Goal: Task Accomplishment & Management: Manage account settings

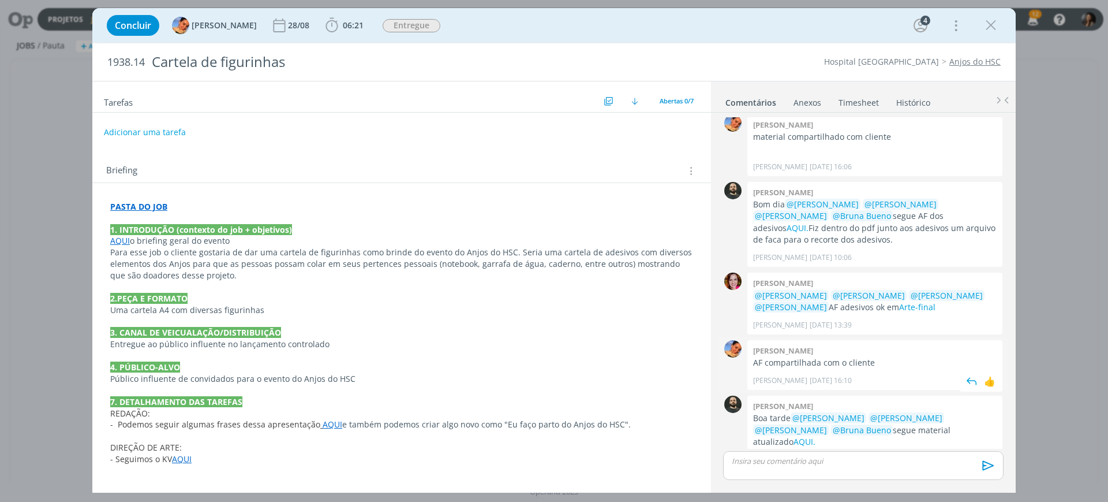
scroll to position [231, 0]
drag, startPoint x: 858, startPoint y: 421, endPoint x: 890, endPoint y: 420, distance: 31.8
click at [890, 420] on p "Boa tarde @[PERSON_NAME] @[PERSON_NAME] @[PERSON_NAME] @[PERSON_NAME] segue mat…" at bounding box center [875, 430] width 244 height 35
click at [472, 374] on p "Público influente de convidados para o evento do Anjos do HSC" at bounding box center [401, 379] width 583 height 12
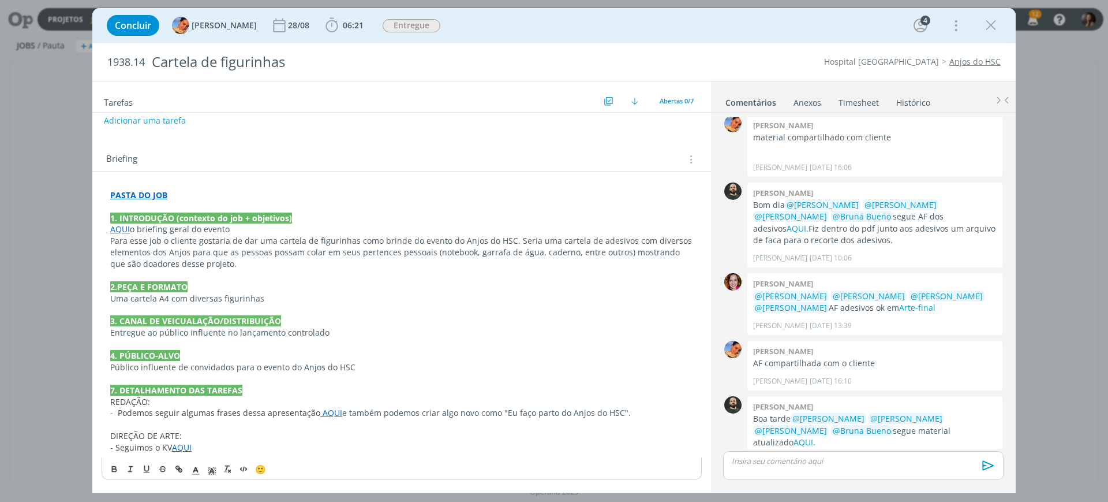
scroll to position [231, 0]
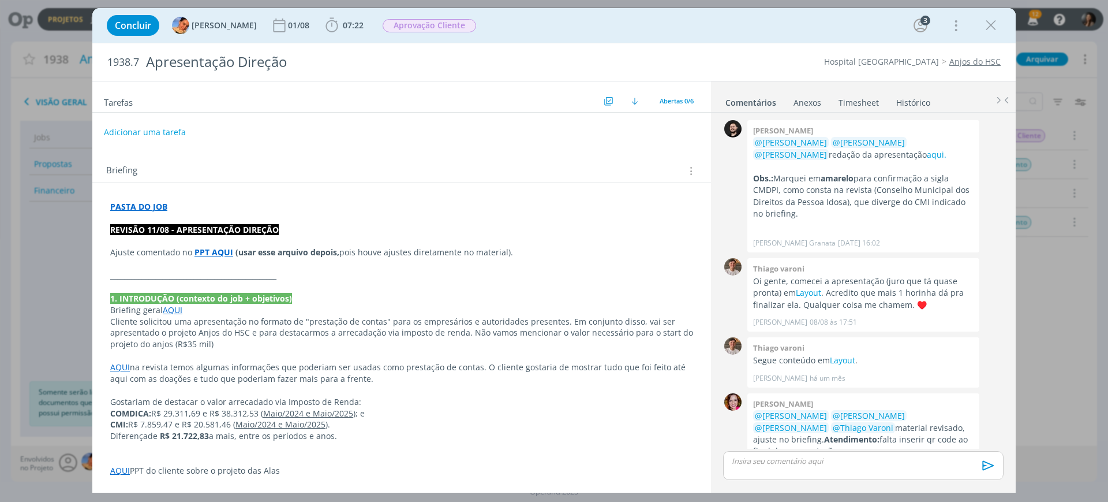
click at [476, 499] on p "PPT" at bounding box center [401, 505] width 583 height 12
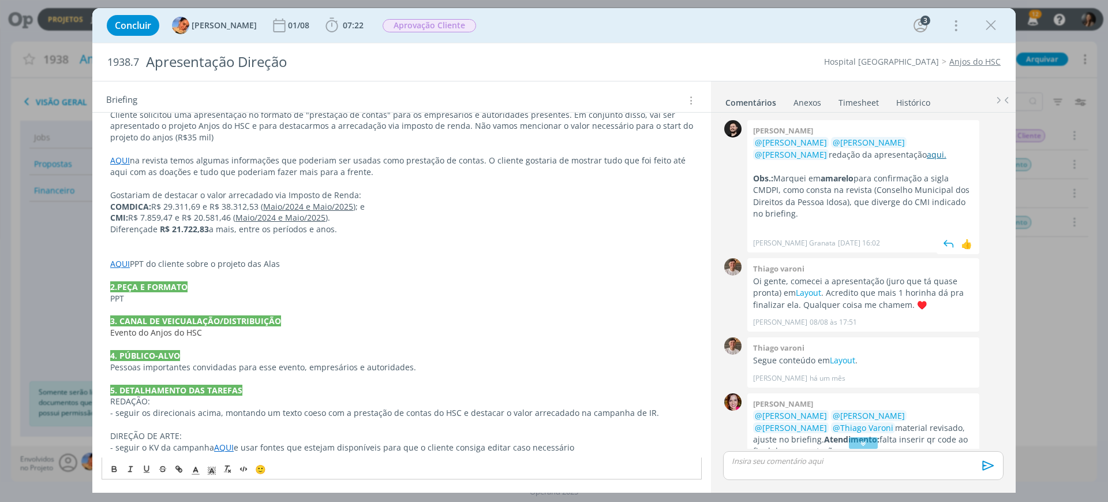
click at [927, 154] on link "aqui." at bounding box center [937, 154] width 20 height 11
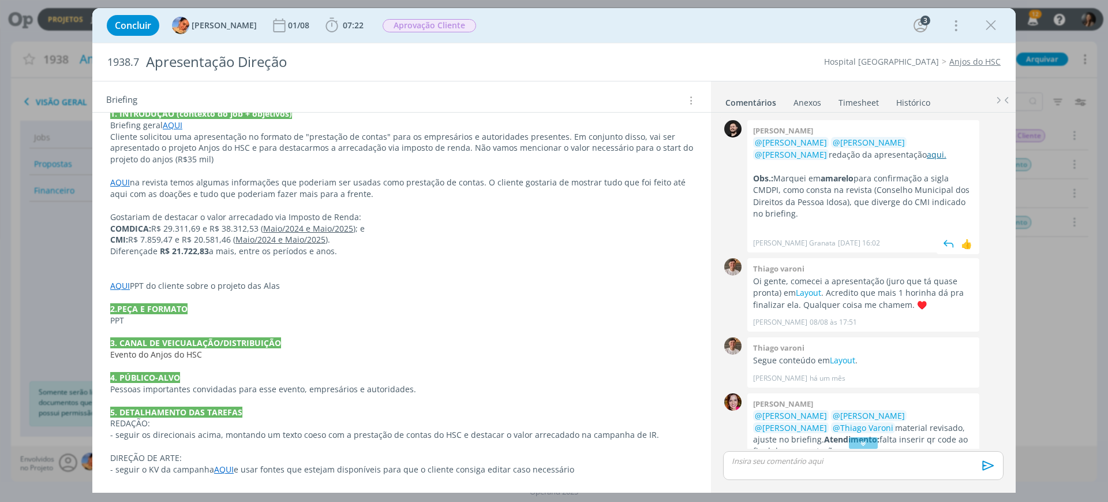
scroll to position [185, 0]
click at [891, 186] on p "Obs.: Marquei em amarelo para confirmação a sigla CMDPI, como consta na revista…" at bounding box center [863, 196] width 220 height 47
drag, startPoint x: 796, startPoint y: 203, endPoint x: 895, endPoint y: 198, distance: 99.4
click at [895, 198] on p "Obs.: Marquei em amarelo para confirmação a sigla CMDPI, como consta na revista…" at bounding box center [863, 196] width 220 height 47
click at [895, 199] on p "Obs.: Marquei em amarelo para confirmação a sigla CMDPI, como consta na revista…" at bounding box center [863, 196] width 220 height 47
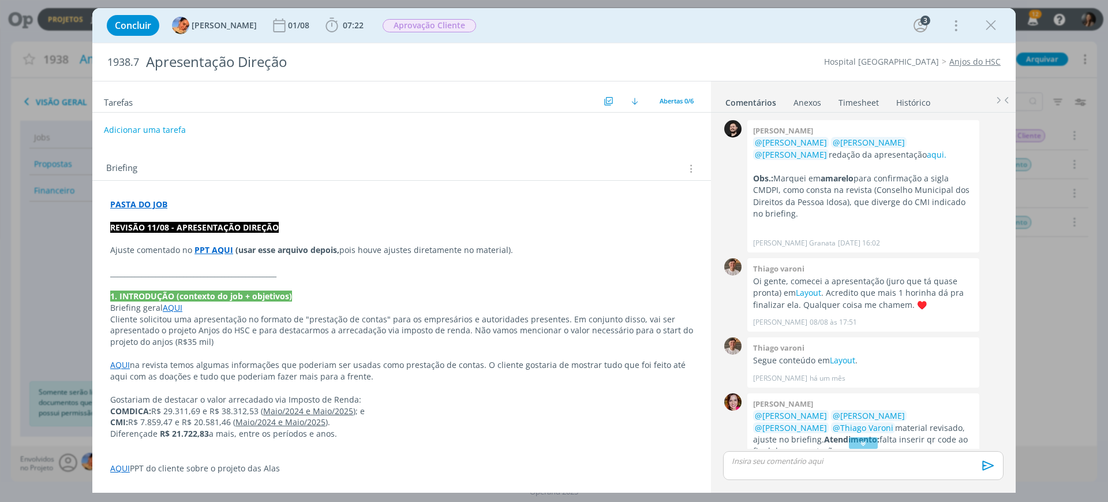
scroll to position [0, 0]
click at [225, 212] on p "dialog" at bounding box center [401, 218] width 583 height 12
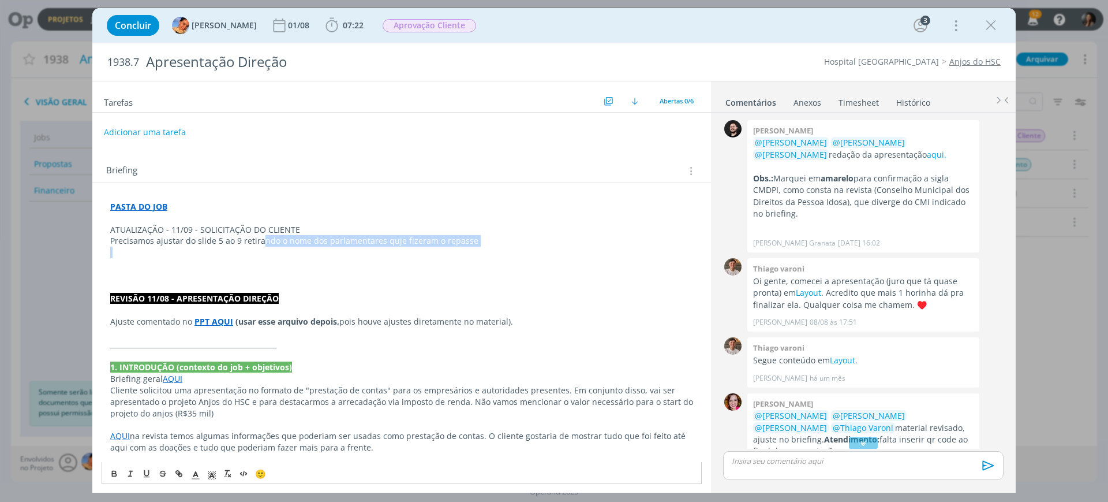
drag, startPoint x: 263, startPoint y: 240, endPoint x: 398, endPoint y: 240, distance: 135.6
click at [413, 252] on div "PASTA DO JOB ATUALIZAÇÃO - 11/09 - SOLICITAÇÃO DO CLIENTE Precisamos ajustar do…" at bounding box center [402, 465] width 600 height 536
click at [392, 236] on p "Precisamos ajustar do slide 5 ao 9 retirando o nome dos parlamentares quje fize…" at bounding box center [401, 241] width 583 height 12
click at [394, 244] on p "Precisamos ajustar do slide 5 ao 9 retirando o nome dos parlamentares quje fize…" at bounding box center [401, 241] width 583 height 12
drag, startPoint x: 456, startPoint y: 242, endPoint x: 404, endPoint y: 252, distance: 52.9
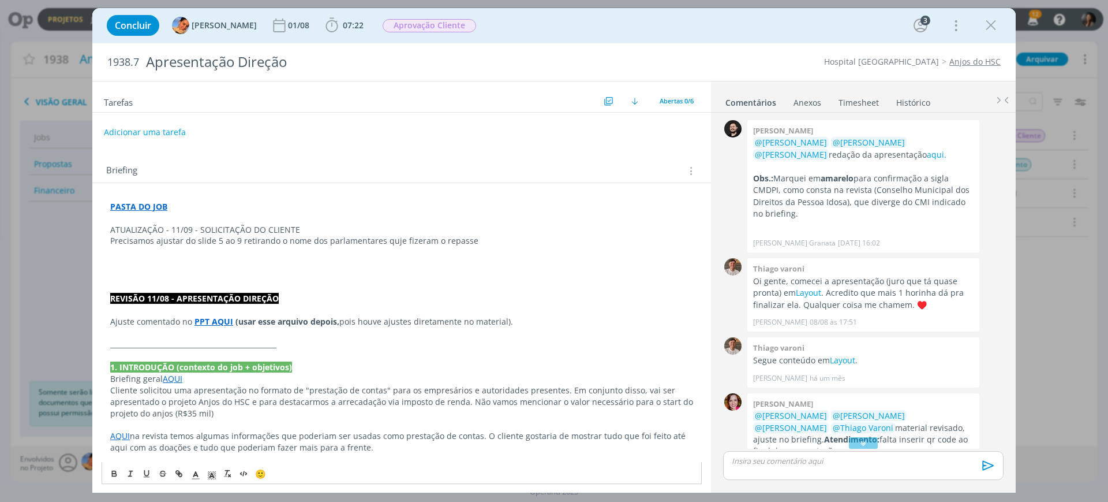
click at [454, 242] on p "Precisamos ajustar do slide 5 ao 9 retirando o nome dos parlamentares quje fize…" at bounding box center [401, 241] width 583 height 12
click at [393, 243] on p "Precisamos ajustar do slide 5 ao 9 retirando o nome dos parlamentares quje fize…" at bounding box center [401, 241] width 583 height 12
click at [502, 240] on p "Precisamos ajustar do slide 5 ao 9 retirando o nome dos parlamentares que fizer…" at bounding box center [401, 241] width 583 height 12
click at [242, 261] on p "dialog" at bounding box center [401, 264] width 583 height 12
click at [356, 241] on p "Precisamos ajustar do slide 5 ao 9 retirando o nome dos parlamentares que fizer…" at bounding box center [401, 241] width 583 height 12
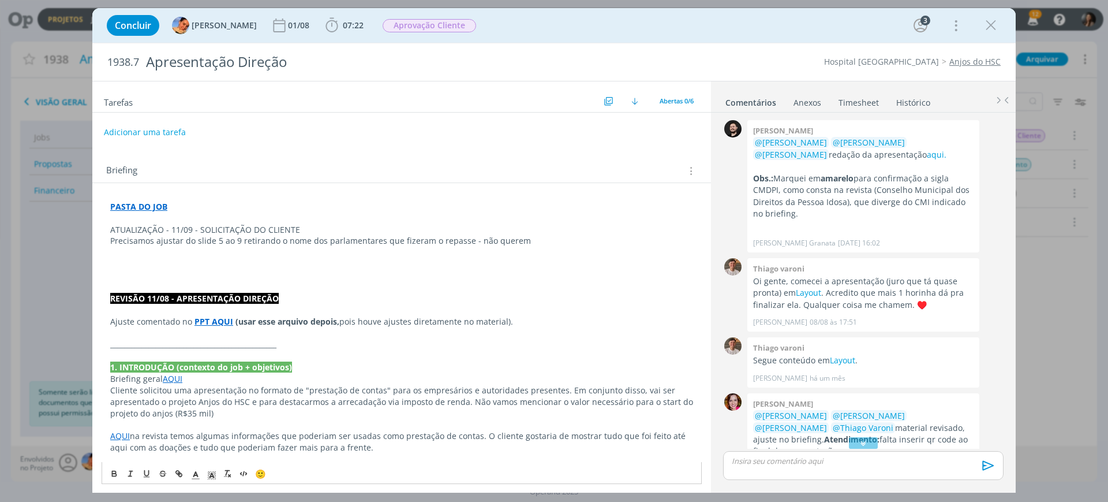
click at [363, 251] on p "dialog" at bounding box center [401, 252] width 583 height 12
click at [523, 240] on p "Precisamos ajustar do slide 5 ao 9 retirando o nome dos parlamentares que fizer…" at bounding box center [401, 241] width 583 height 12
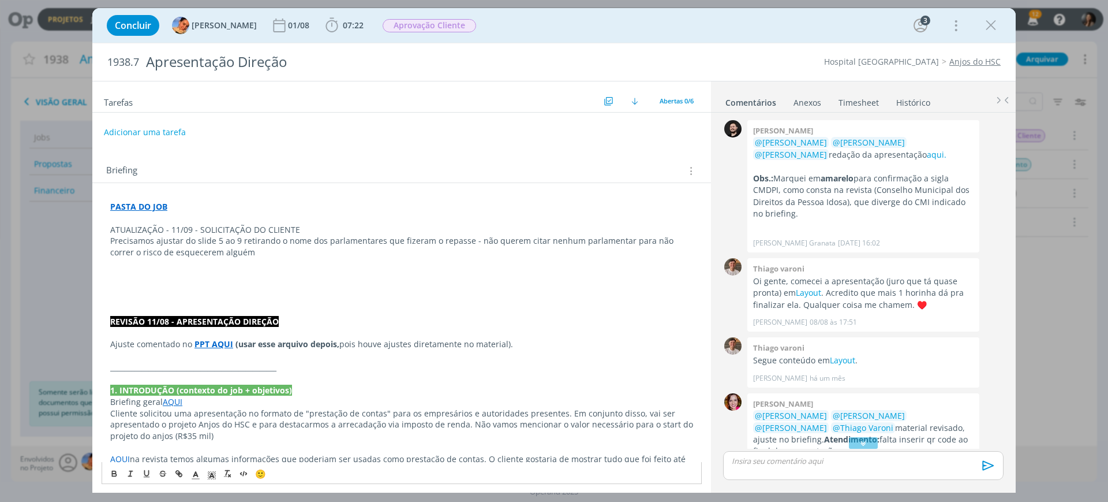
drag, startPoint x: 402, startPoint y: 237, endPoint x: 474, endPoint y: 242, distance: 71.8
click at [483, 232] on div "PASTA DO JOB ATUALIZAÇÃO - 11/09 - SOLICITAÇÃO DO CLIENTE Precisamos ajustar do…" at bounding box center [402, 476] width 600 height 559
click at [470, 252] on p "Precisamos ajustar do slide 5 ao 9 retirando o nome dos parlamentares que fizer…" at bounding box center [401, 246] width 583 height 23
drag, startPoint x: 471, startPoint y: 240, endPoint x: 481, endPoint y: 253, distance: 16.0
click at [481, 253] on p "Precisamos ajustar do slide 5 ao 9 retirando o nome dos parlamentares que fizer…" at bounding box center [401, 246] width 583 height 23
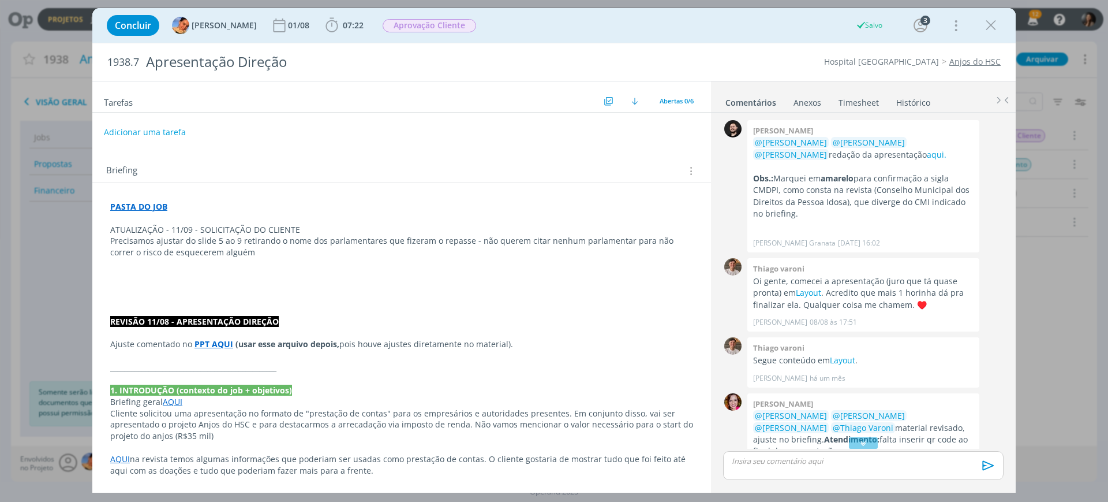
scroll to position [298, 0]
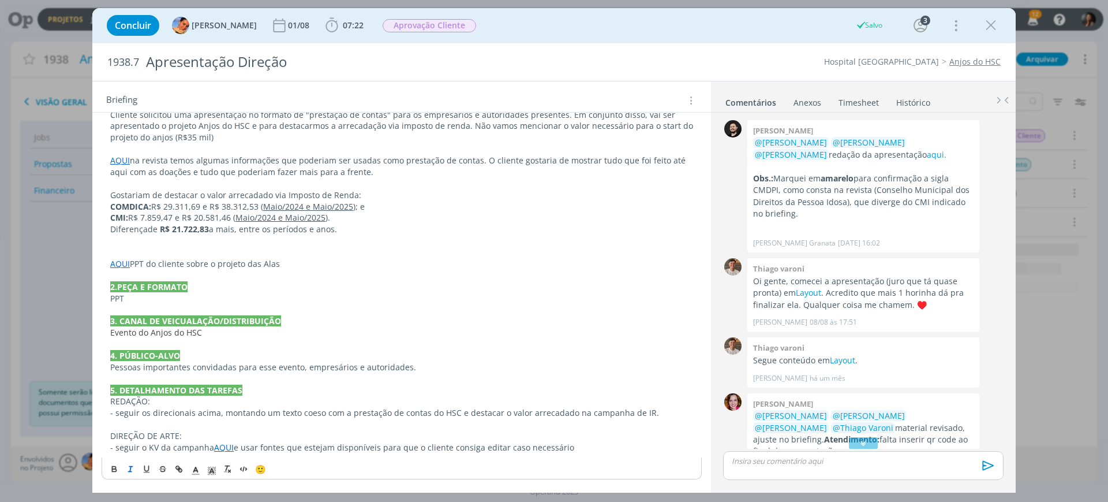
click at [128, 472] on icon "dialog" at bounding box center [130, 468] width 9 height 9
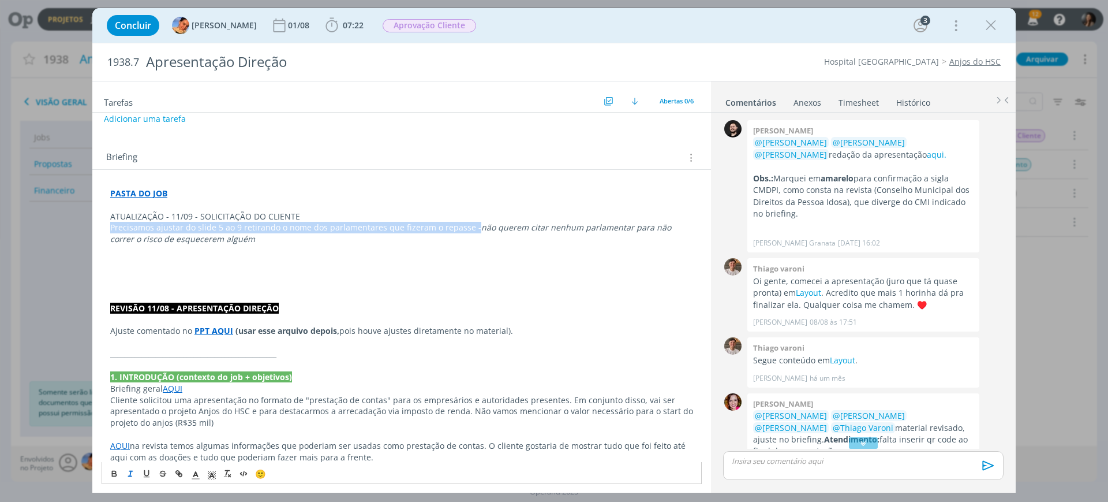
scroll to position [0, 0]
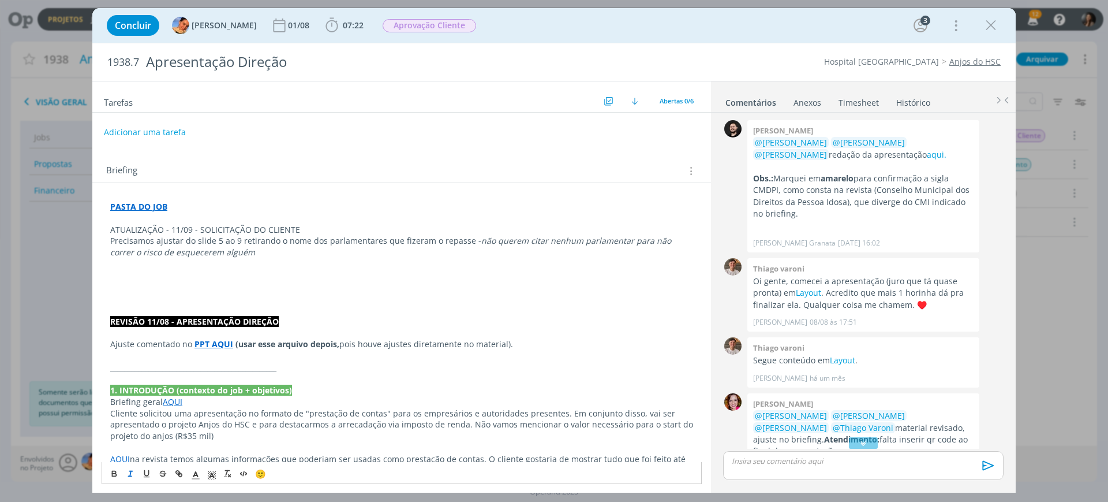
drag, startPoint x: 323, startPoint y: 260, endPoint x: 240, endPoint y: 285, distance: 86.2
click at [322, 260] on p "dialog" at bounding box center [401, 264] width 583 height 12
click at [110, 241] on p "Precisamos ajustar do slide 5 ao 9 retirando o nome dos parlamentares que fizer…" at bounding box center [401, 246] width 583 height 23
click at [304, 231] on p "ATUALIZAÇÃO - 11/09 - SOLICITAÇÃO DO CLIENTE" at bounding box center [401, 230] width 583 height 12
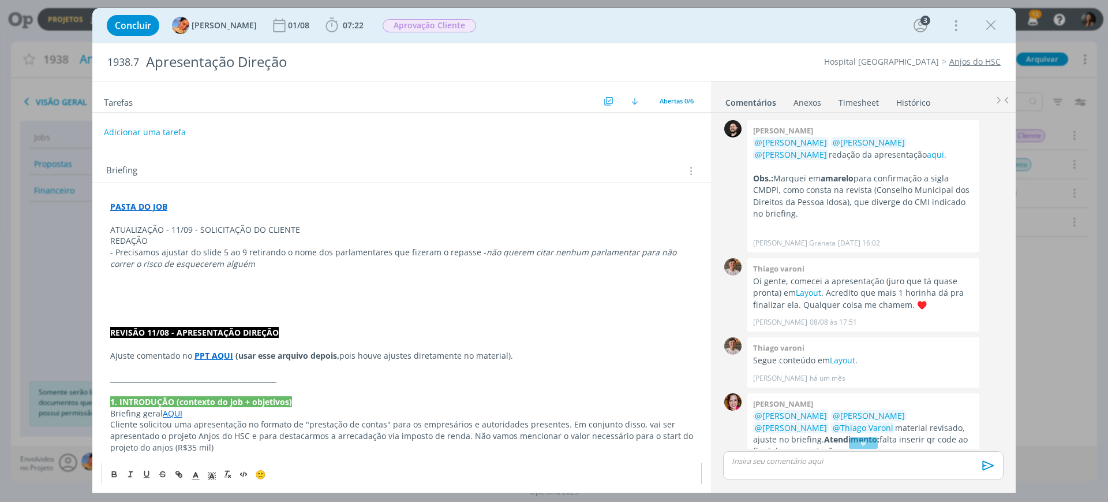
click at [240, 272] on p "dialog" at bounding box center [401, 276] width 583 height 12
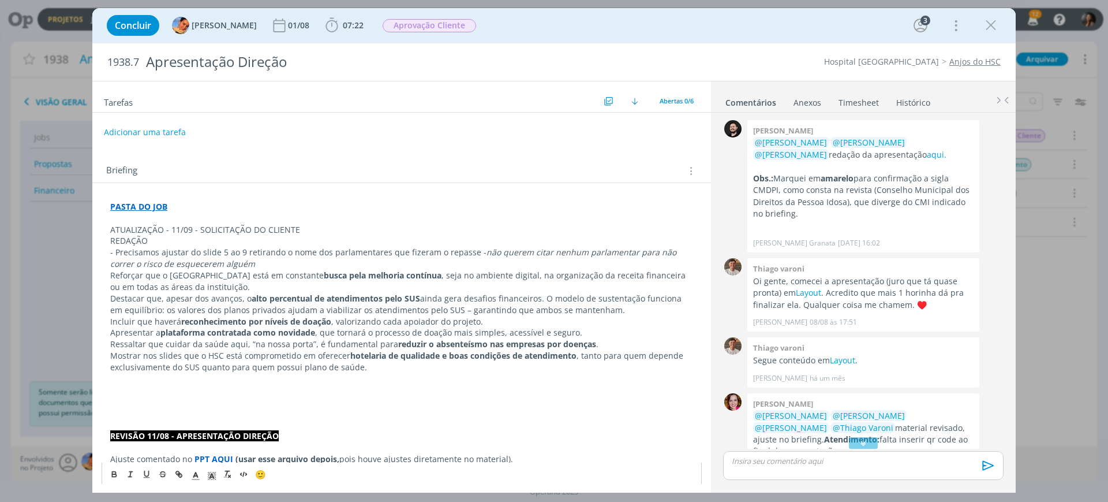
click at [114, 276] on p "Reforçar que o Hospital Santa Cruz está em constante busca pela melhoria contín…" at bounding box center [401, 281] width 583 height 23
click at [112, 276] on p "Reforçar que o Hospital Santa Cruz está em constante busca pela melhoria contín…" at bounding box center [401, 281] width 583 height 23
click at [113, 296] on p "Destacar que, apesar dos avanços, o alto percentual de atendimentos pelo SUS ai…" at bounding box center [401, 304] width 583 height 23
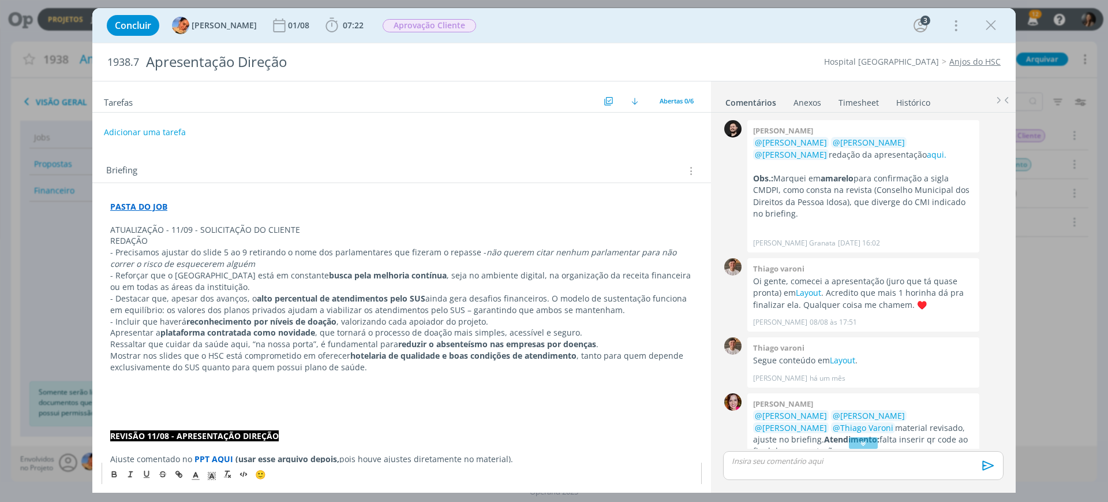
click at [111, 342] on p "Ressaltar que cuidar da saúde aqui, “na nossa porta”, é fundamental para reduzi…" at bounding box center [401, 344] width 583 height 12
drag, startPoint x: 264, startPoint y: 263, endPoint x: 308, endPoint y: 270, distance: 44.4
click at [264, 263] on p "- Precisamos ajustar do slide 5 ao 9 retirando o nome dos parlamentares que fiz…" at bounding box center [401, 257] width 583 height 23
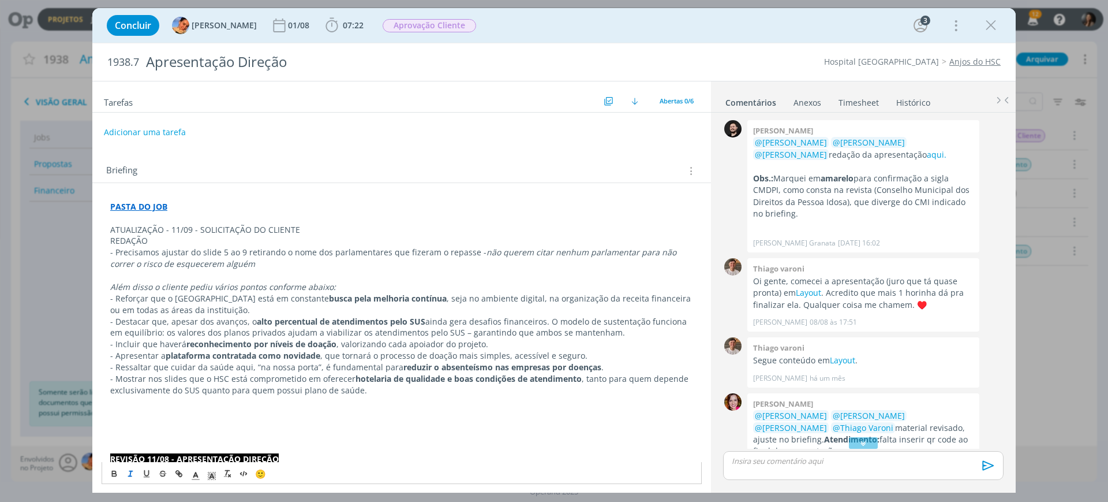
click at [302, 281] on em "Além disso o cliente pediu vários pontos conforme abaixo:" at bounding box center [223, 286] width 226 height 11
click at [128, 473] on icon "dialog" at bounding box center [130, 473] width 9 height 9
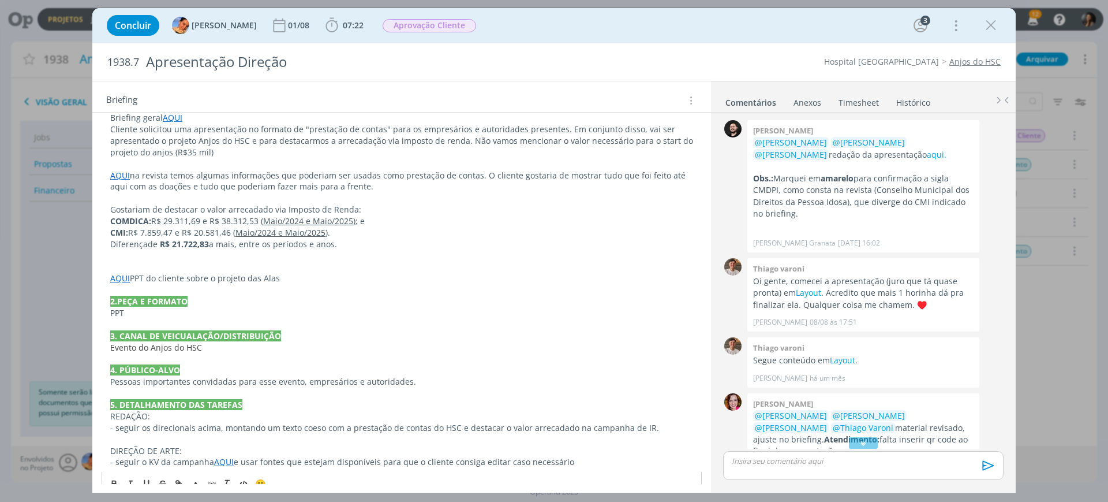
scroll to position [436, 0]
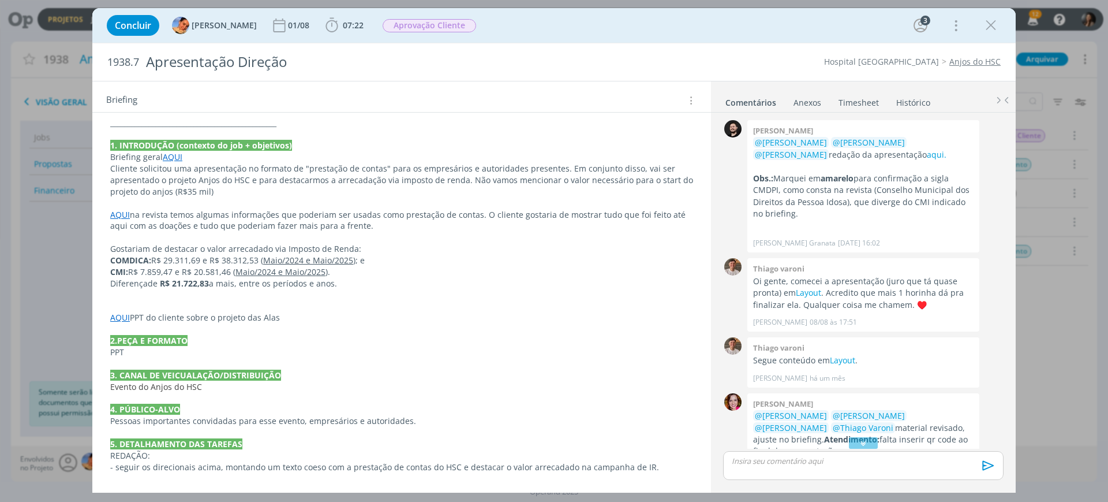
click at [211, 471] on div "PASTA DO JOB ATUALIZAÇÃO - 11/09 - SOLICITAÇÃO DO CLIENTE REDAÇÃO - Precisamos …" at bounding box center [402, 174] width 600 height 719
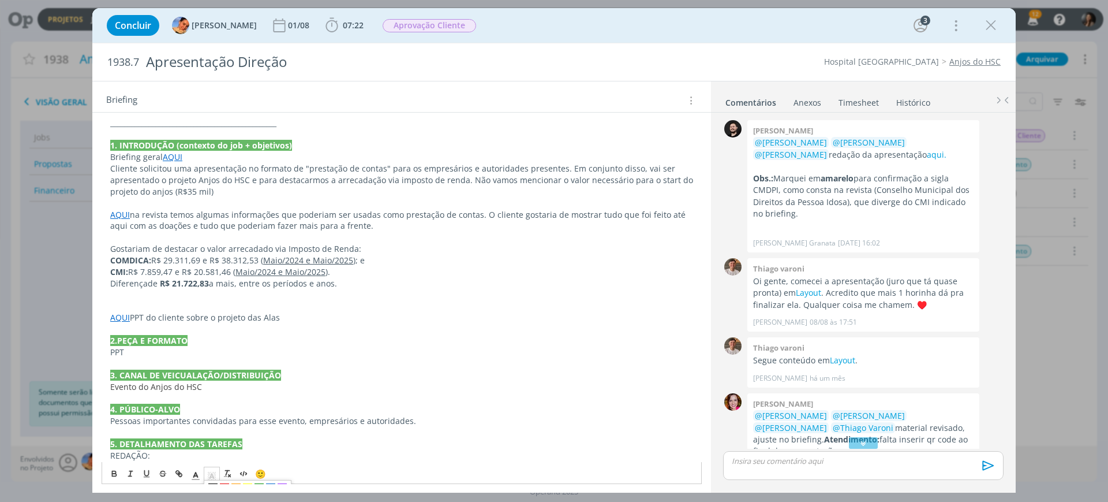
click at [211, 471] on icon "dialog" at bounding box center [212, 475] width 10 height 10
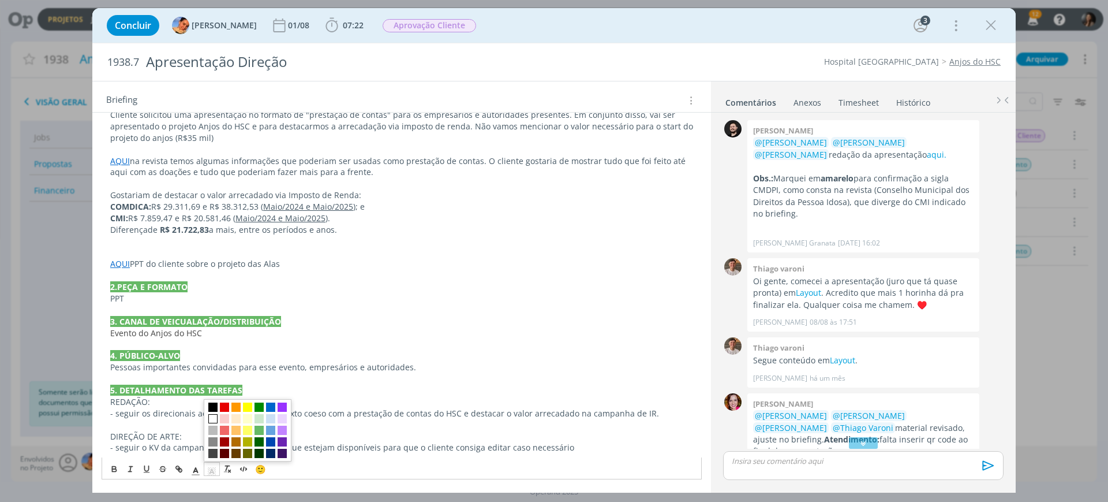
click at [366, 239] on p "dialog" at bounding box center [401, 242] width 583 height 12
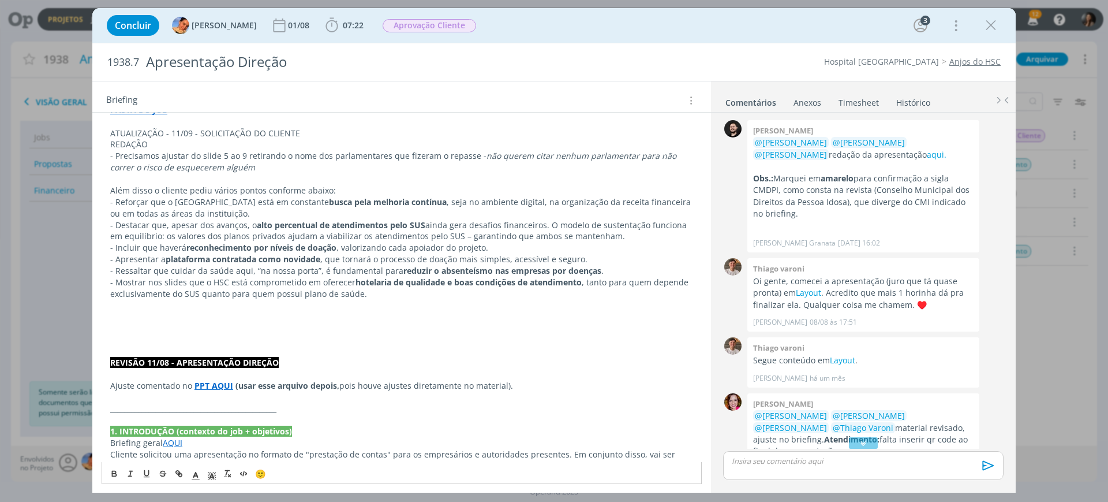
scroll to position [0, 0]
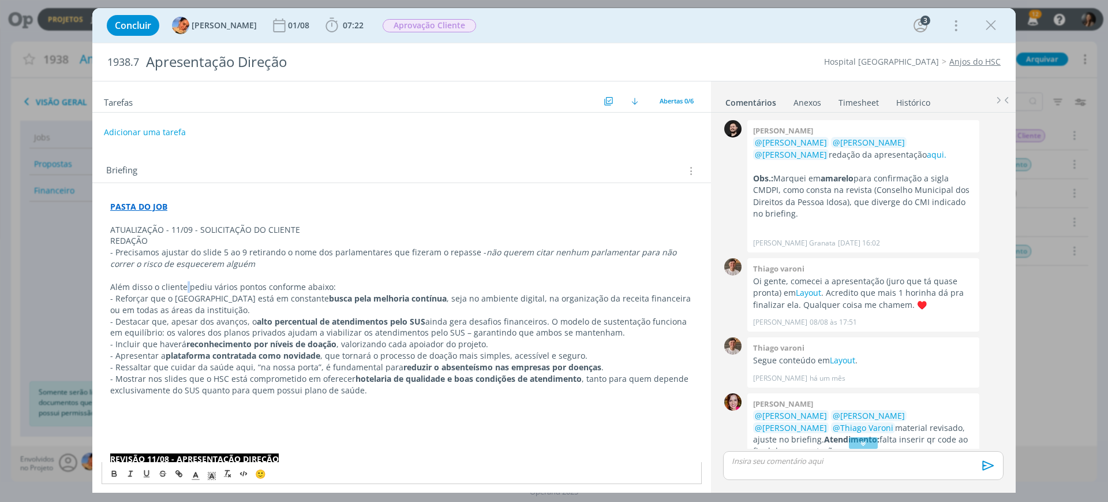
click at [186, 283] on p "Além disso o cliente pediu vários pontos conforme abaixo:" at bounding box center [401, 287] width 583 height 12
click at [355, 343] on p "- Incluir que haverá reconhecimento por níveis de doação , valorizando cada apo…" at bounding box center [401, 344] width 583 height 12
drag, startPoint x: 153, startPoint y: 392, endPoint x: 155, endPoint y: 406, distance: 14.0
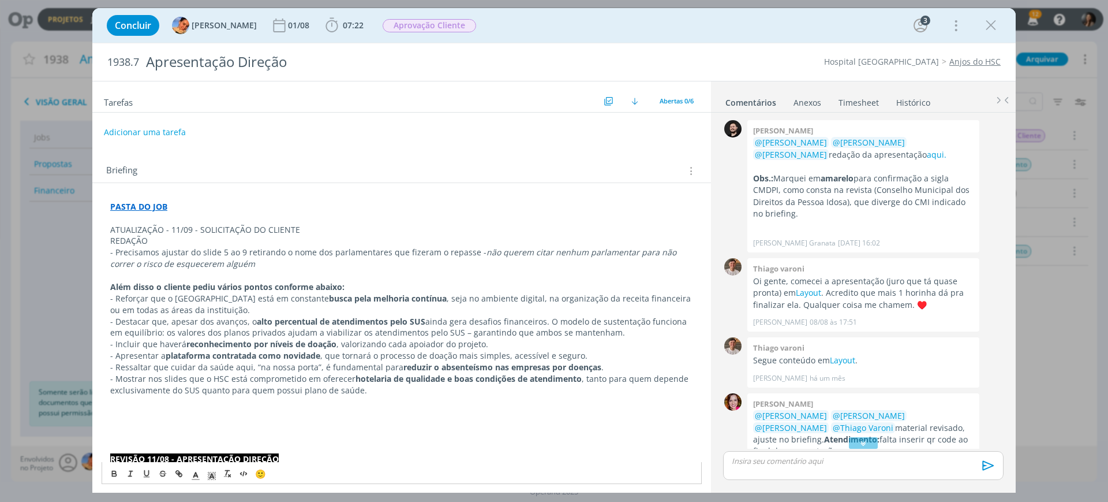
click at [152, 392] on p "- Mostrar nos slides que o HSC está comprometido em oferecer hotelaria de quali…" at bounding box center [401, 384] width 583 height 23
click at [147, 427] on p "dialog" at bounding box center [401, 424] width 583 height 12
click at [199, 227] on p "ATUALIZAÇÃO - 11/09 - SOLICITAÇÃO DO CLIENTE" at bounding box center [401, 230] width 583 height 12
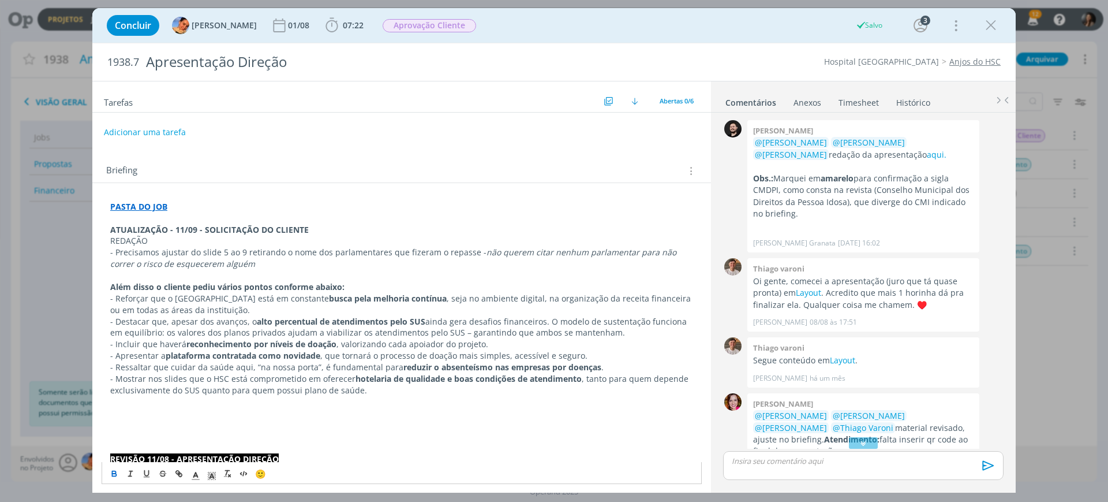
click at [345, 236] on p "REDAÇÃO" at bounding box center [401, 241] width 583 height 12
click at [315, 432] on p "dialog" at bounding box center [401, 436] width 583 height 12
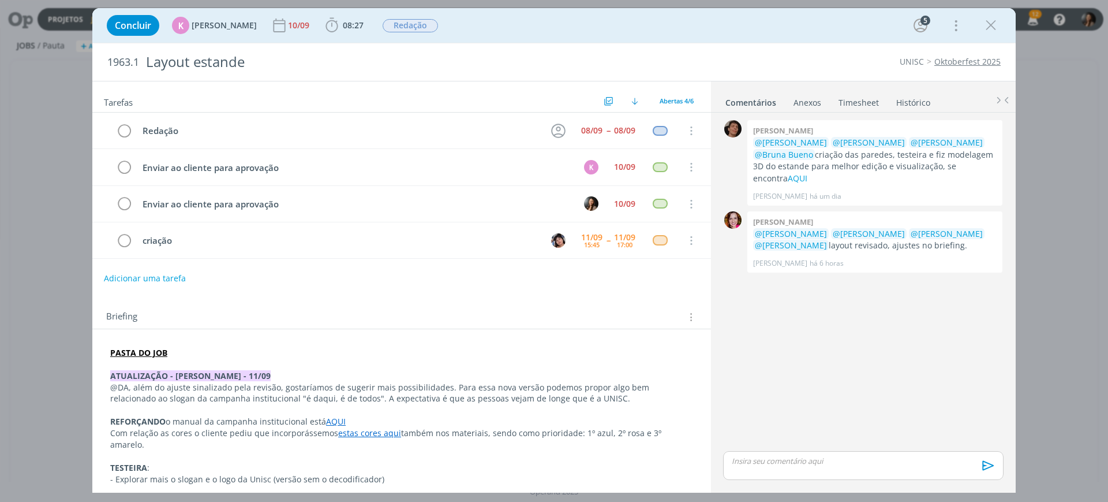
click at [957, 58] on link "Oktoberfest 2025" at bounding box center [968, 61] width 66 height 11
click at [958, 61] on link "Oktoberfest 2025" at bounding box center [968, 61] width 66 height 11
drag, startPoint x: 993, startPoint y: 24, endPoint x: 213, endPoint y: 415, distance: 872.3
click at [992, 24] on icon "dialog" at bounding box center [990, 25] width 17 height 17
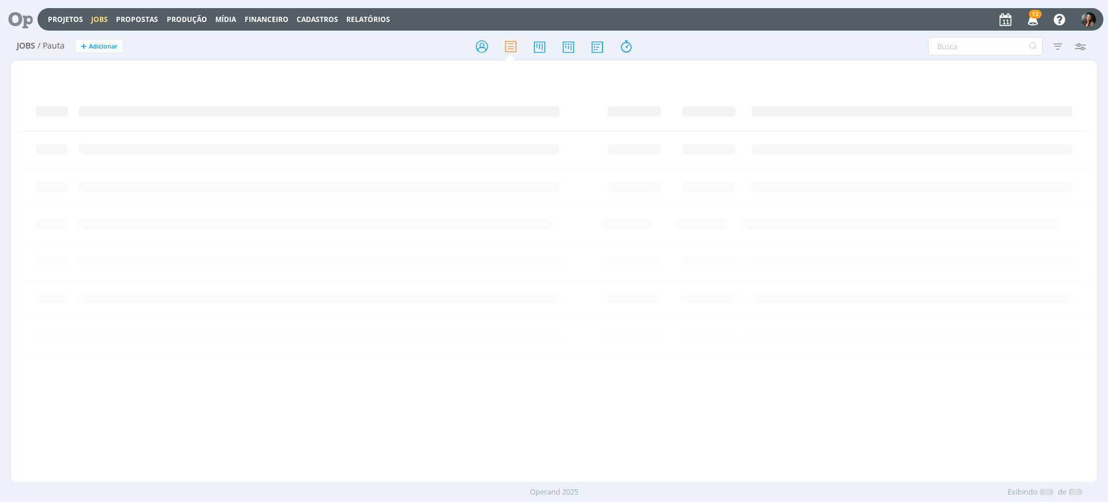
click at [18, 22] on icon at bounding box center [17, 19] width 24 height 23
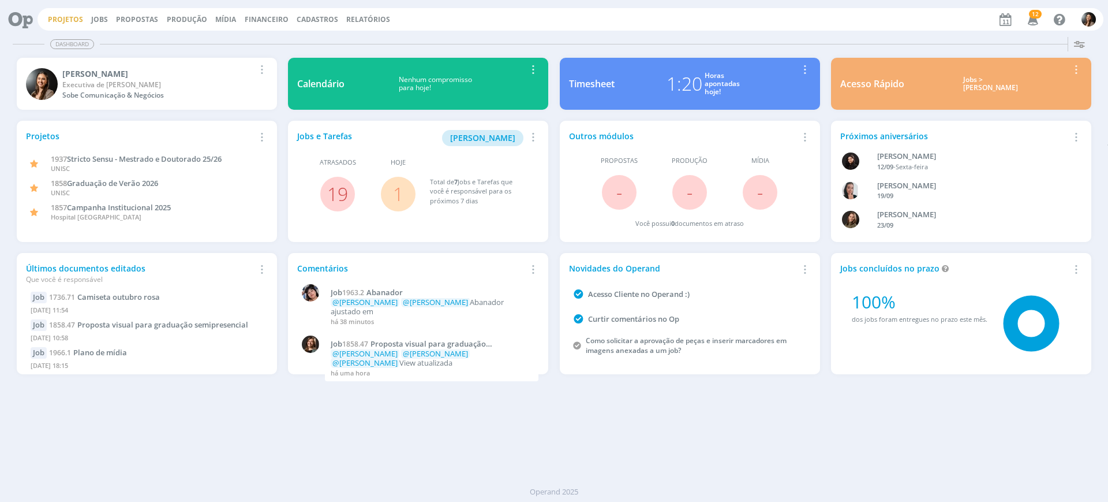
click at [64, 16] on link "Projetos" at bounding box center [65, 19] width 35 height 10
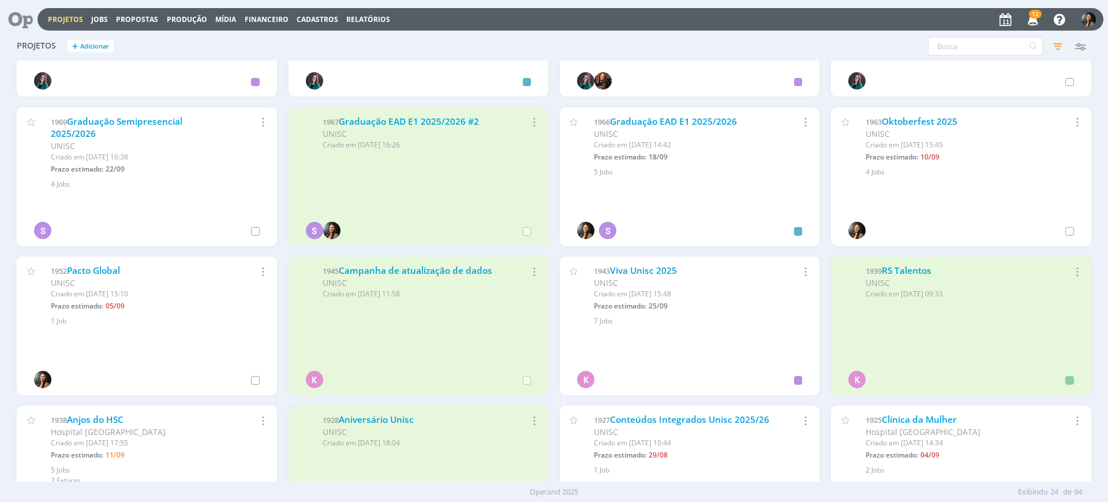
scroll to position [361, 0]
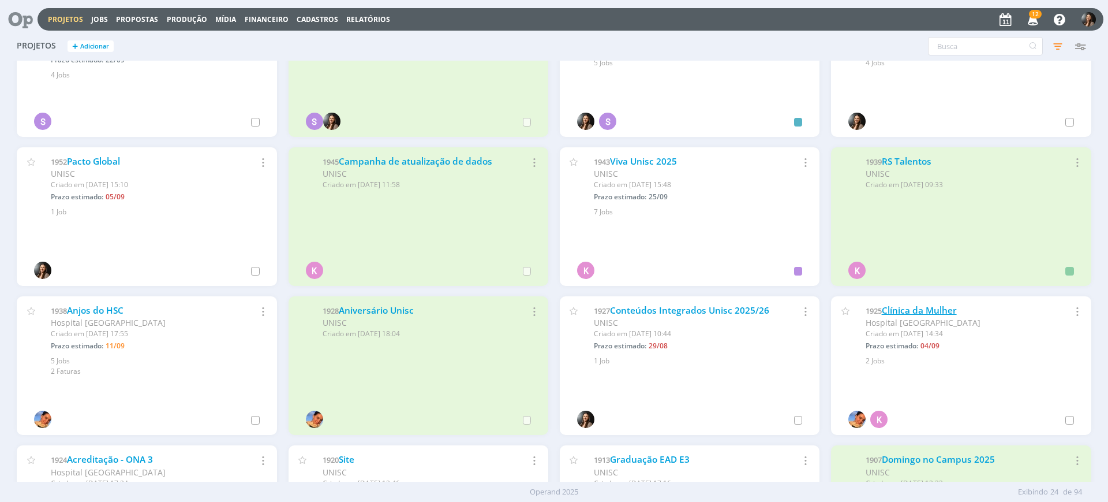
click at [923, 313] on link "Clínica da Mulher" at bounding box center [919, 310] width 75 height 12
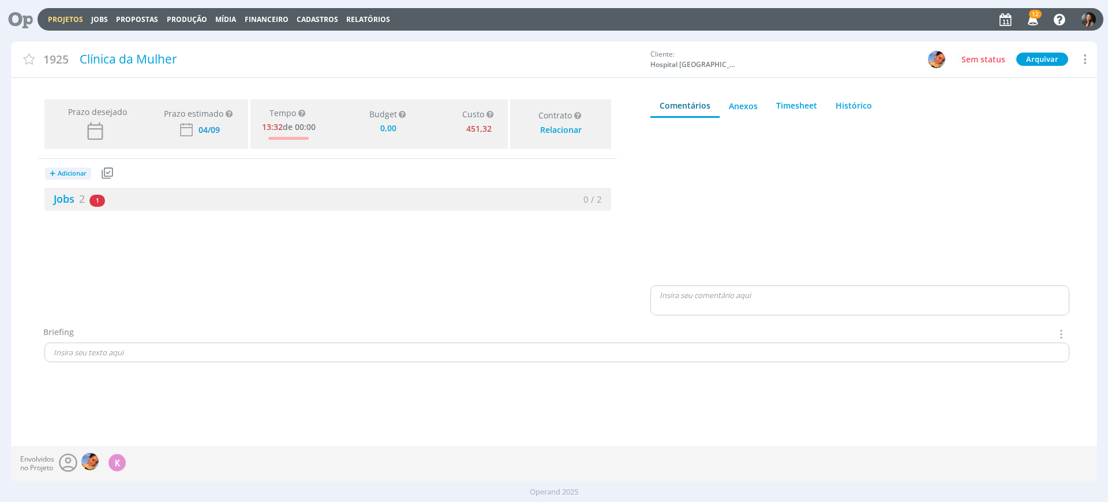
type input "0,00"
click at [452, 199] on div "0 / 2" at bounding box center [469, 199] width 283 height 13
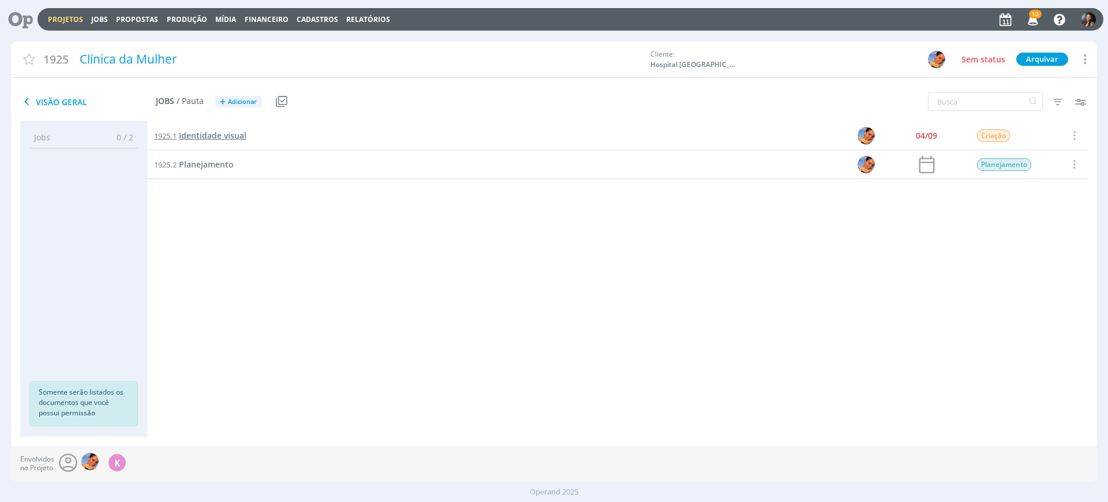
click at [225, 133] on span "Identidade visual" at bounding box center [213, 135] width 68 height 11
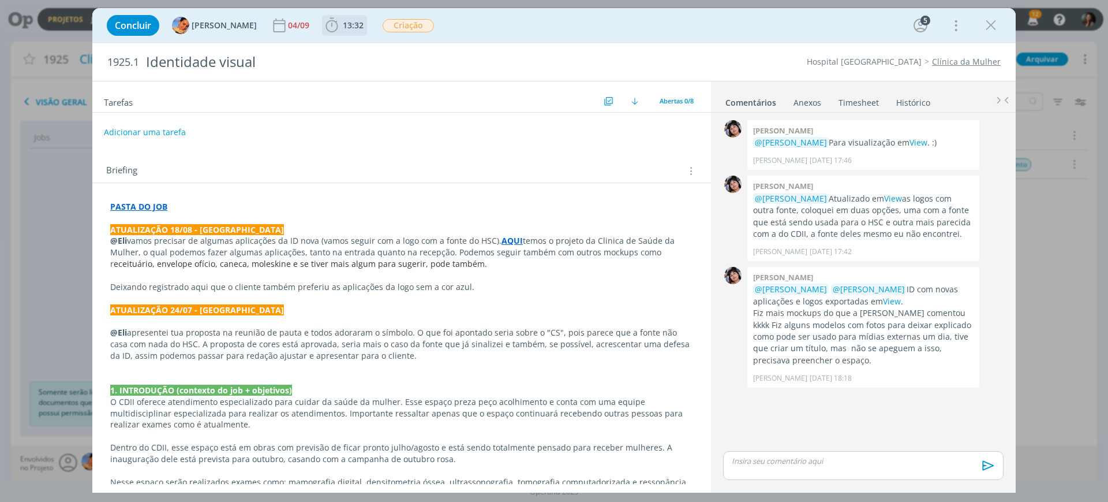
click at [324, 27] on icon "dialog" at bounding box center [331, 25] width 17 height 17
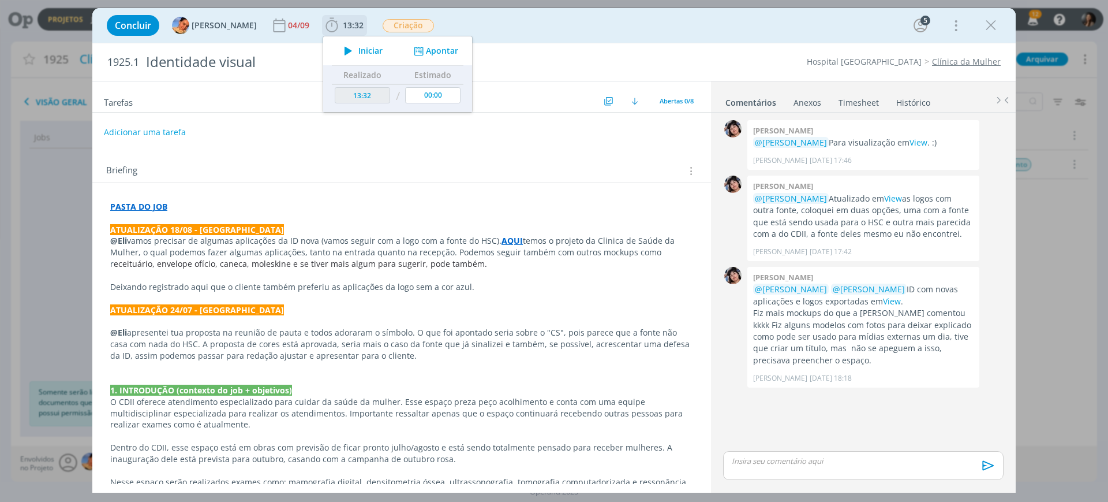
drag, startPoint x: 423, startPoint y: 33, endPoint x: 430, endPoint y: 45, distance: 13.8
click at [424, 36] on div "Concluir Luíza Santana 04/09 13:32 Iniciar Apontar Data * 11/09/2025 Horas * 00…" at bounding box center [554, 26] width 906 height 28
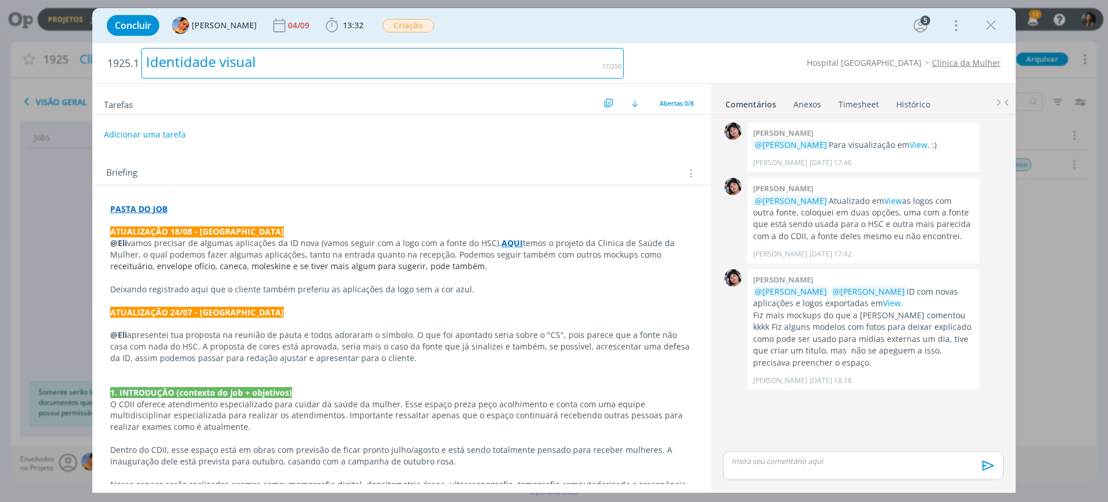
click at [431, 46] on h2 "1925.1 Identidade visual" at bounding box center [365, 63] width 517 height 40
click at [350, 20] on span "13:32" at bounding box center [353, 25] width 21 height 11
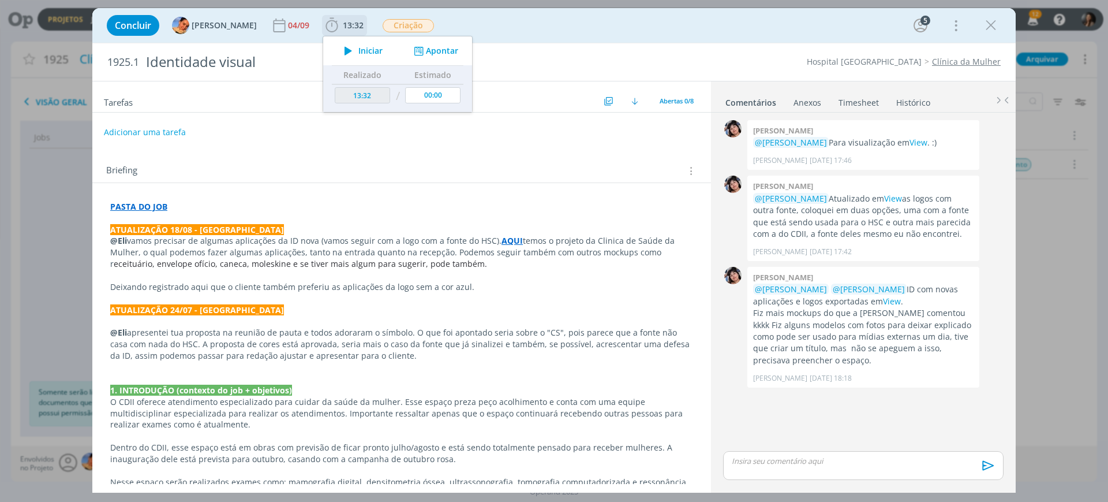
click at [415, 57] on div "Iniciar Apontar" at bounding box center [397, 50] width 149 height 29
click at [424, 49] on button "Apontar" at bounding box center [435, 51] width 48 height 12
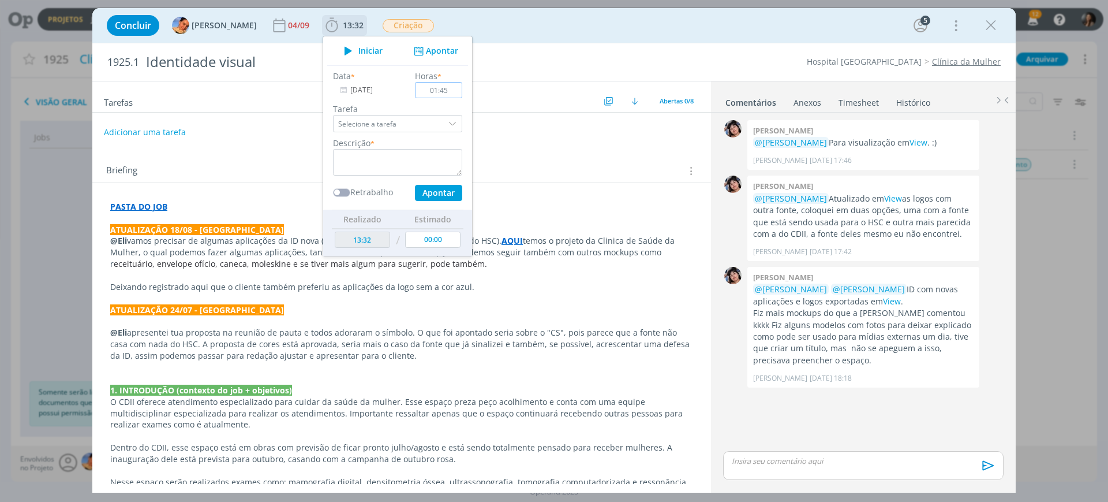
type input "01:45"
click at [427, 173] on textarea "dialog" at bounding box center [397, 162] width 129 height 27
drag, startPoint x: 412, startPoint y: 162, endPoint x: 319, endPoint y: 156, distance: 93.1
click at [327, 155] on div "Descrição * Reunião de briefing" at bounding box center [397, 156] width 141 height 39
click at [425, 180] on div "Data * 11/09/2025 Horas * 01:45 Tarefa Selecione a tarefa Descrição * Reunião d…" at bounding box center [397, 135] width 141 height 131
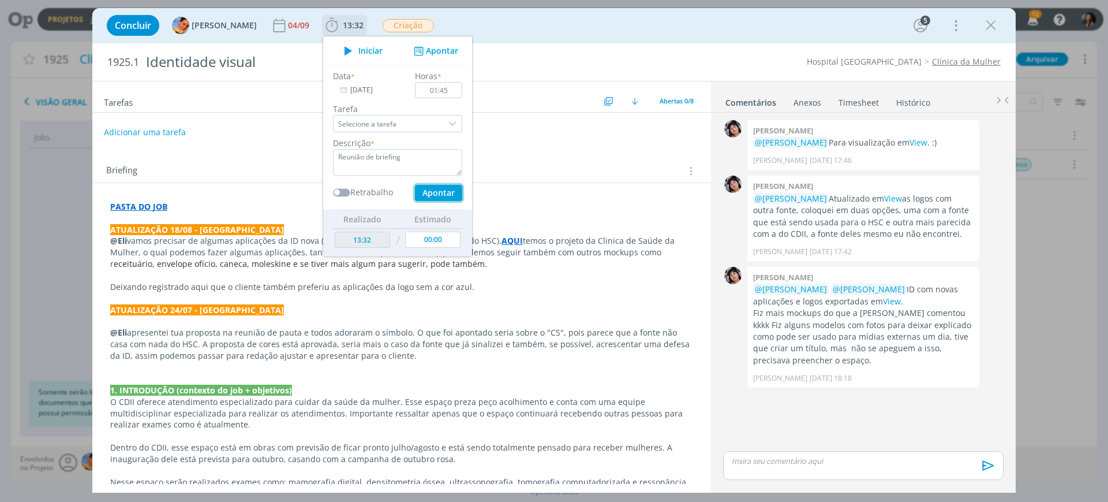
drag, startPoint x: 428, startPoint y: 186, endPoint x: 420, endPoint y: 186, distance: 8.1
click at [428, 186] on button "Apontar" at bounding box center [438, 193] width 47 height 16
type textarea "Reunião de briefing"
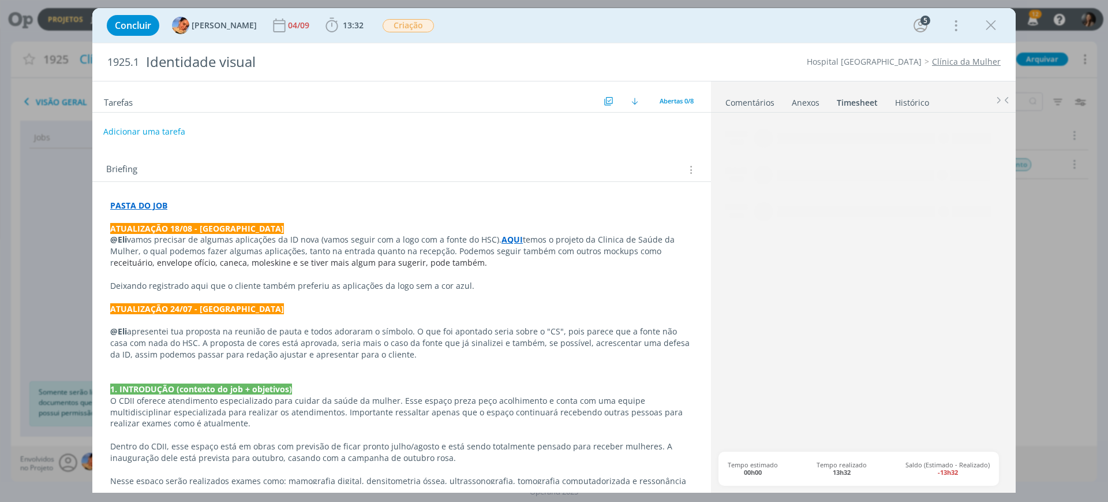
click at [123, 133] on button "Adicionar uma tarefa" at bounding box center [144, 132] width 82 height 20
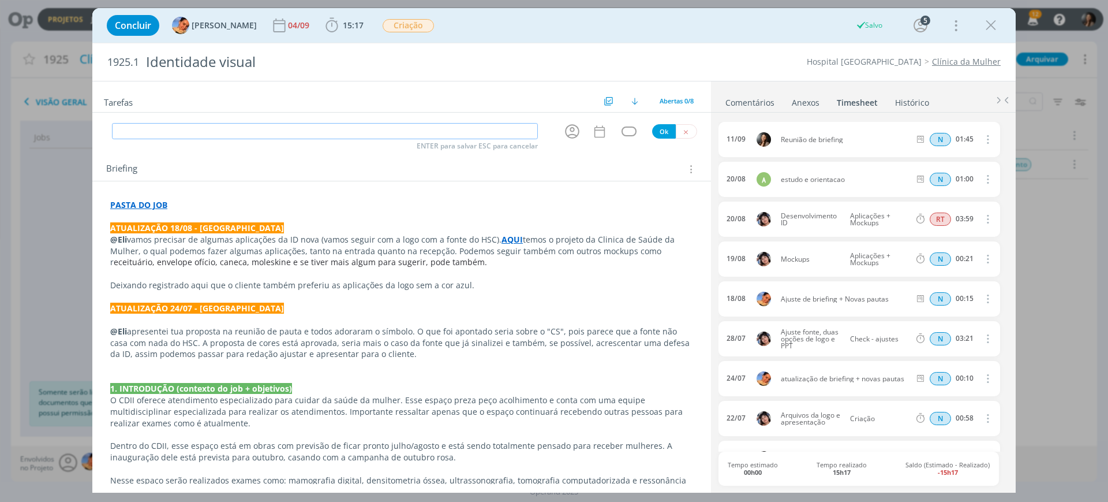
paste input "Reunião de briefing"
click at [563, 137] on icon "dialog" at bounding box center [572, 131] width 18 height 18
type input "Reunião de briefing"
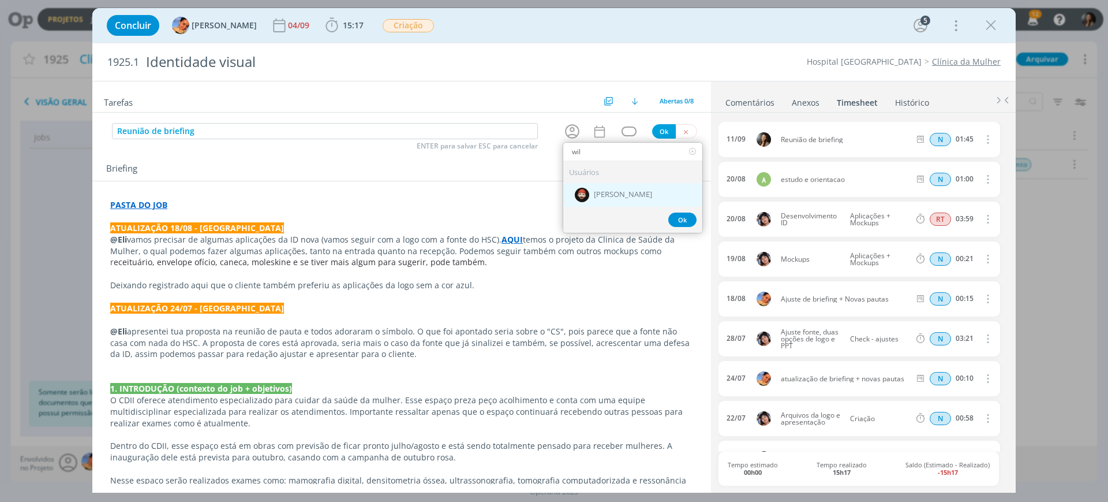
type input "wil"
click at [609, 196] on span "[PERSON_NAME]" at bounding box center [623, 194] width 58 height 9
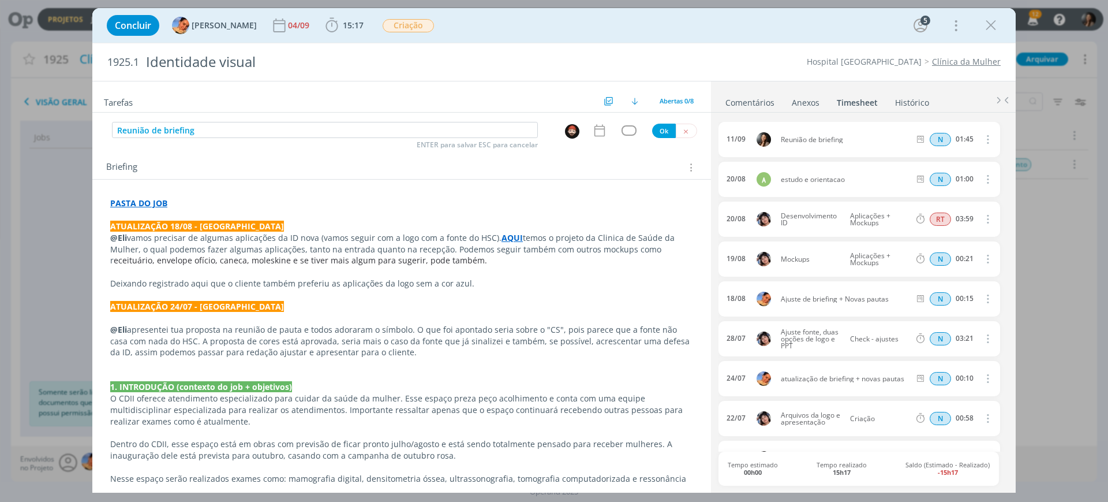
click at [597, 144] on div "Tarefas Usar Job de template Criar template a partir deste job Visualizar Templ…" at bounding box center [401, 282] width 619 height 402
click at [596, 136] on icon "dialog" at bounding box center [599, 130] width 15 height 15
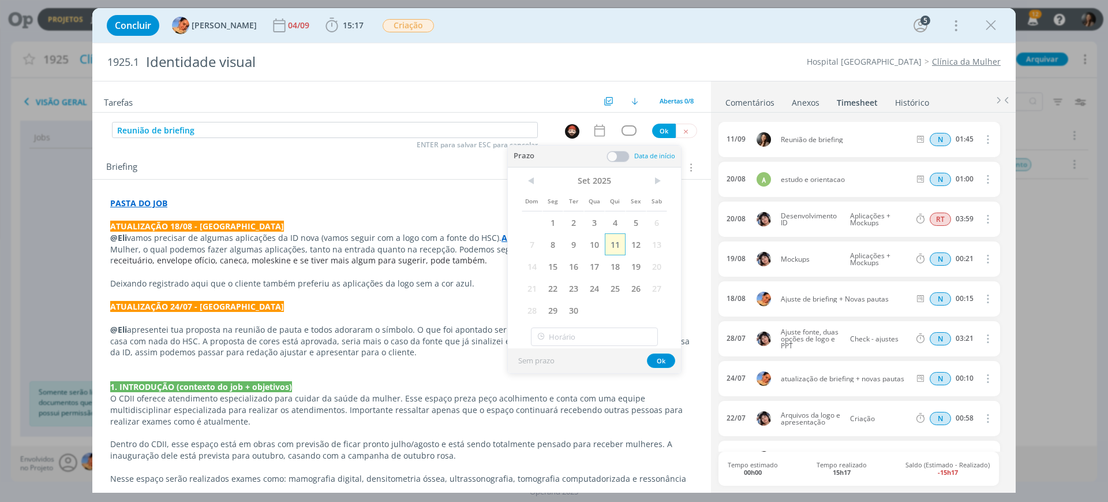
click at [619, 238] on span "11" at bounding box center [615, 244] width 21 height 22
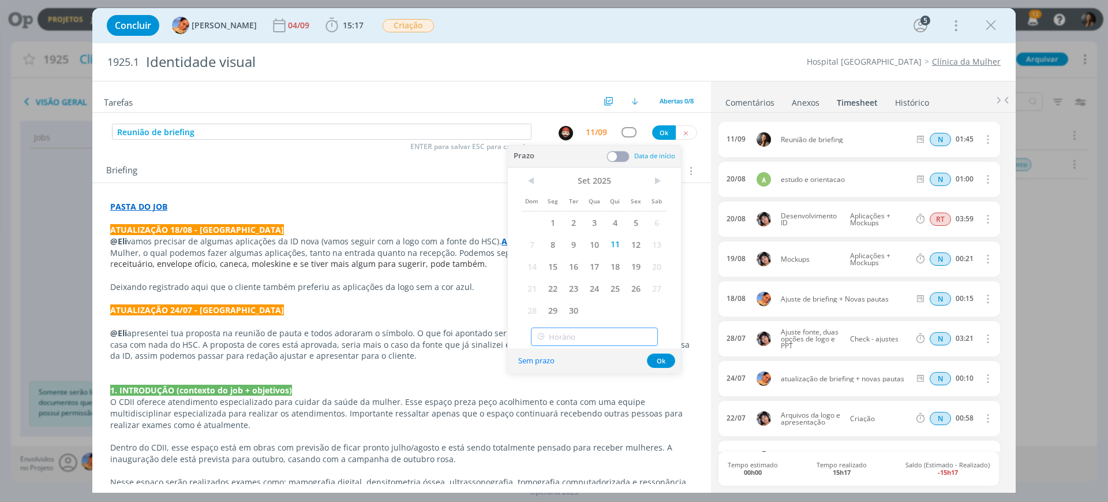
type input "17:00"
click at [567, 341] on input "17:00" at bounding box center [594, 336] width 127 height 18
click at [620, 155] on span at bounding box center [618, 157] width 23 height 12
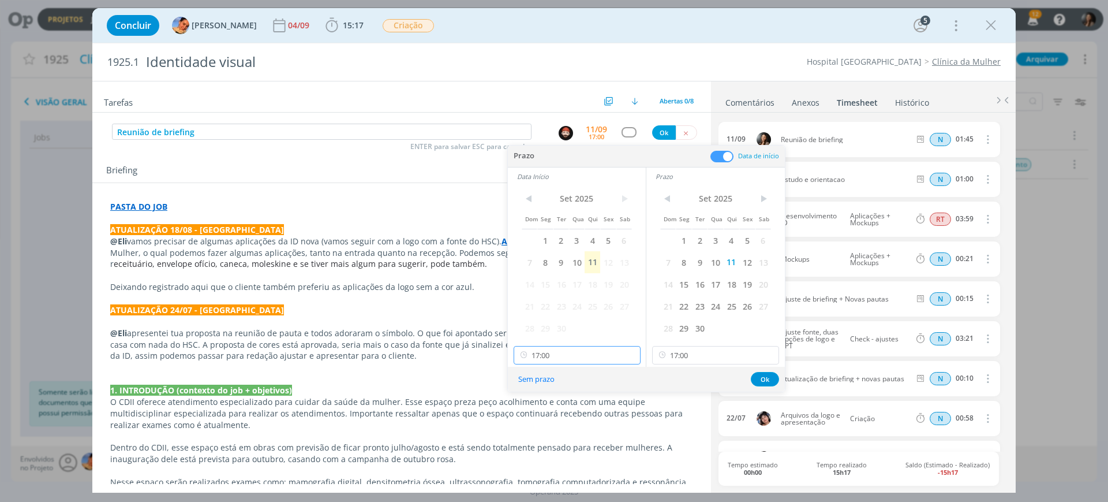
click at [615, 354] on input "17:00" at bounding box center [577, 355] width 127 height 18
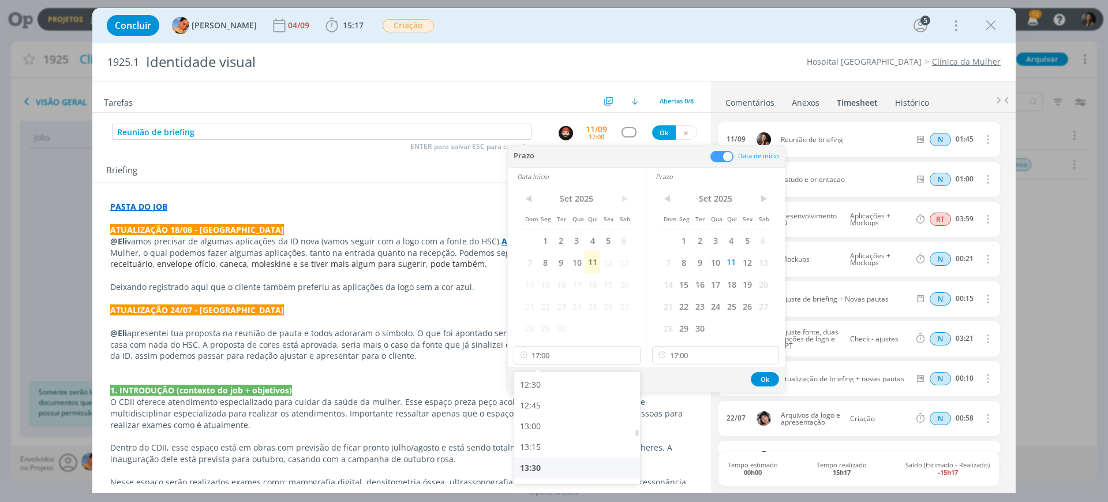
click at [559, 469] on div "13:30" at bounding box center [578, 467] width 129 height 21
type input "13:30"
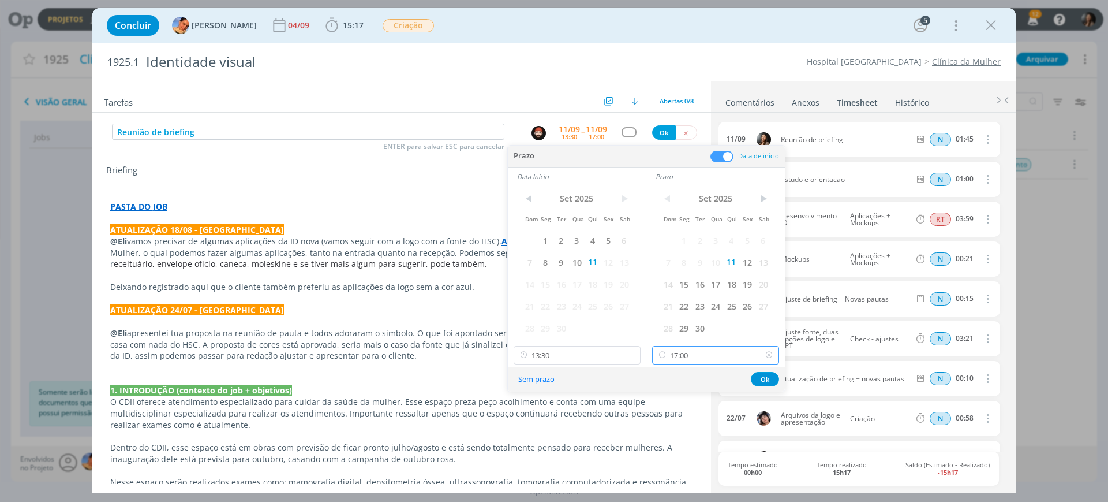
scroll to position [1325, 0]
click at [749, 351] on input "17:00" at bounding box center [715, 355] width 127 height 18
click at [675, 424] on div "14:45" at bounding box center [717, 427] width 129 height 21
type input "14:45"
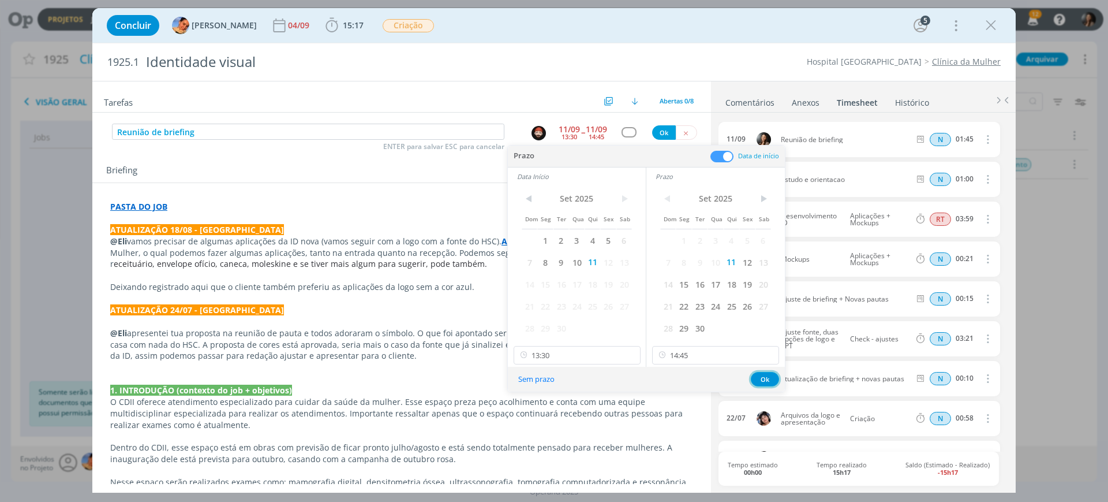
drag, startPoint x: 763, startPoint y: 374, endPoint x: 745, endPoint y: 358, distance: 24.2
click at [761, 373] on button "Ok" at bounding box center [765, 379] width 28 height 14
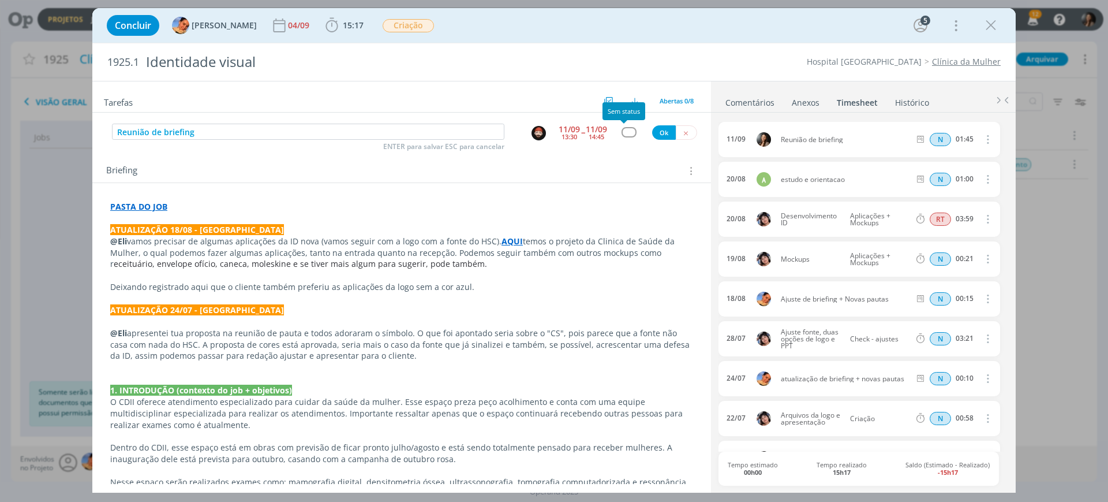
click at [625, 130] on div "dialog" at bounding box center [629, 132] width 14 height 10
type input "pl"
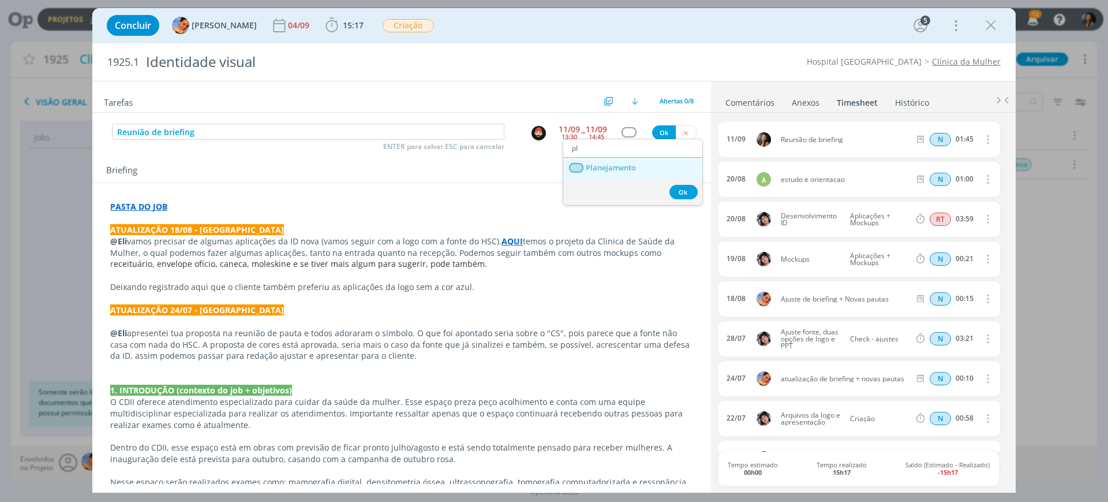
drag, startPoint x: 641, startPoint y: 169, endPoint x: 645, endPoint y: 150, distance: 19.5
click at [639, 168] on link "Planejamento" at bounding box center [632, 168] width 139 height 21
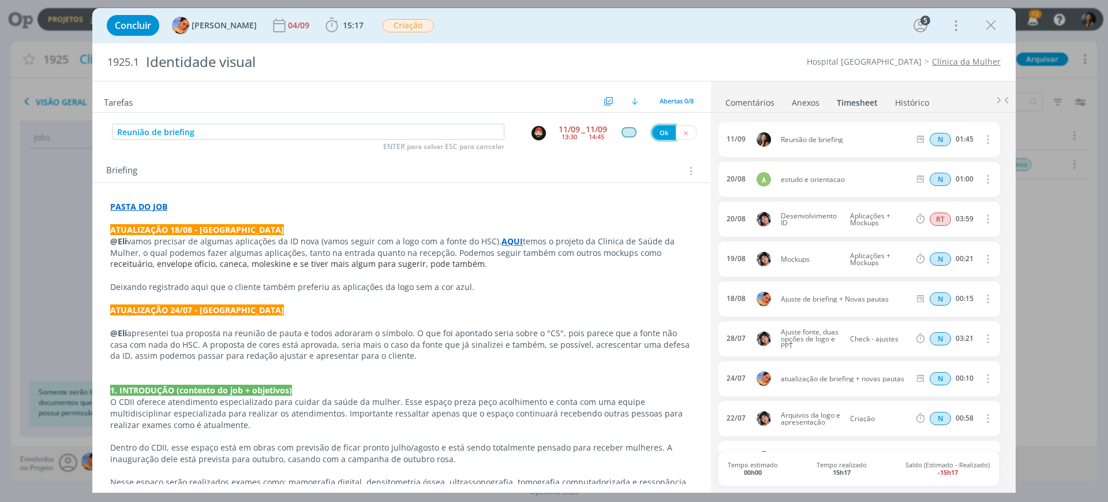
click at [656, 133] on button "Ok" at bounding box center [664, 132] width 24 height 14
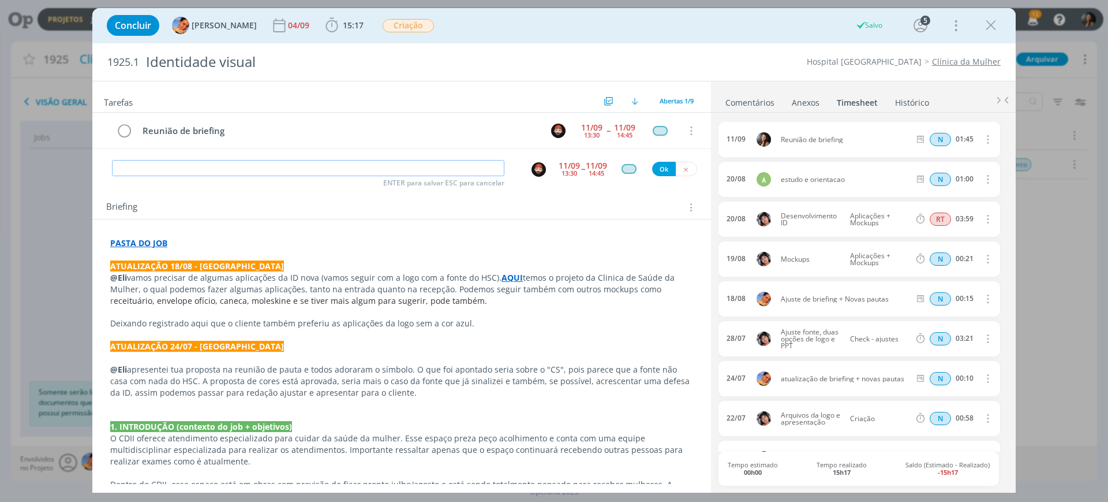
click at [294, 160] on input "dialog" at bounding box center [308, 168] width 393 height 16
paste input "Reunião de briefing"
click at [537, 170] on img "dialog" at bounding box center [539, 169] width 14 height 14
type input "Reunião de briefing"
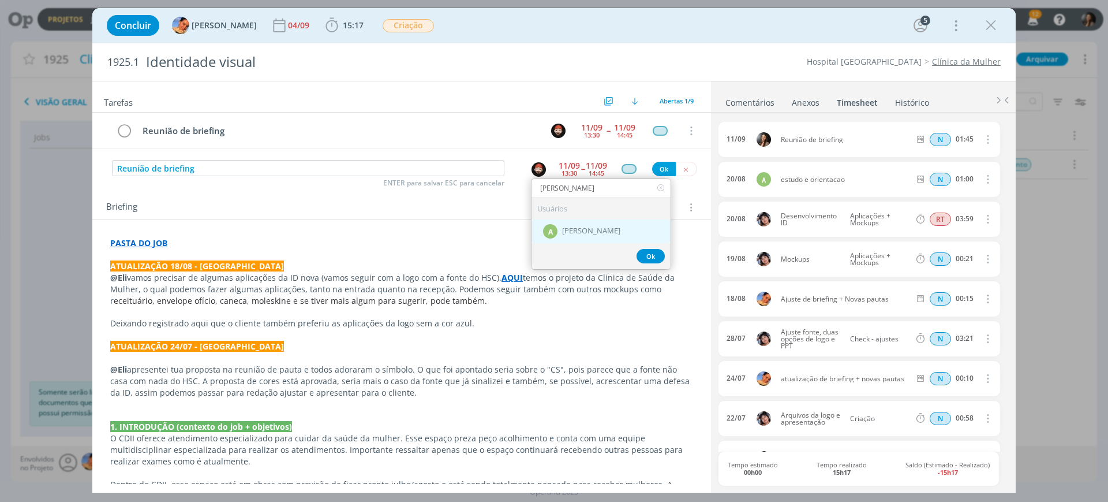
type input "alex"
click at [603, 228] on span "[PERSON_NAME]" at bounding box center [591, 231] width 58 height 9
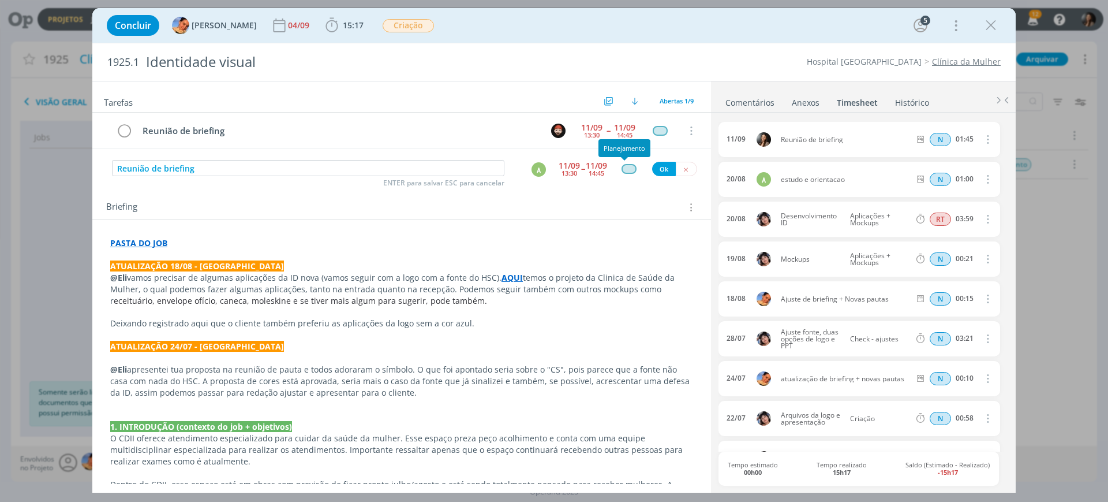
click at [615, 166] on div "dialog" at bounding box center [629, 169] width 35 height 10
click at [624, 172] on div "dialog" at bounding box center [629, 169] width 14 height 10
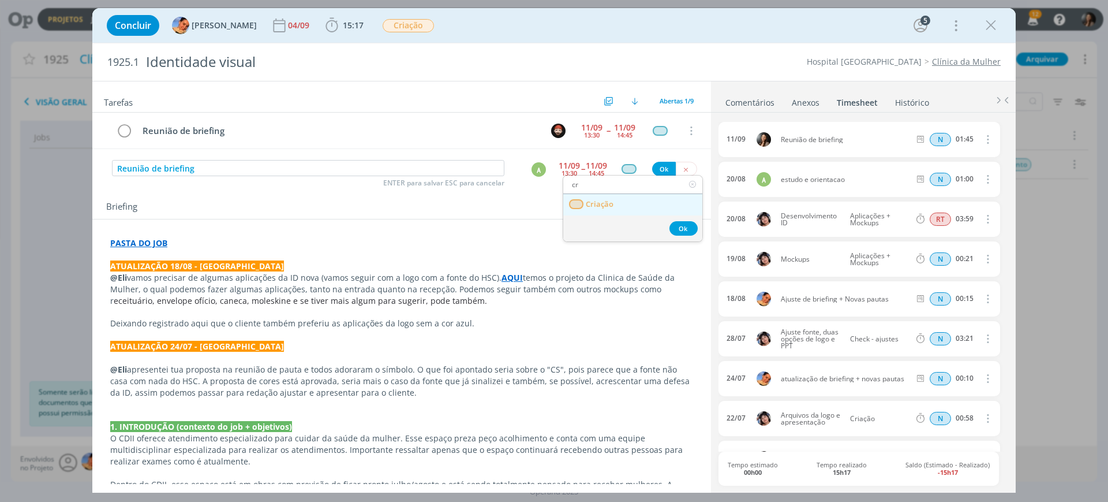
type input "cr"
drag, startPoint x: 634, startPoint y: 201, endPoint x: 640, endPoint y: 196, distance: 7.8
click at [634, 201] on link "Criação" at bounding box center [632, 204] width 139 height 21
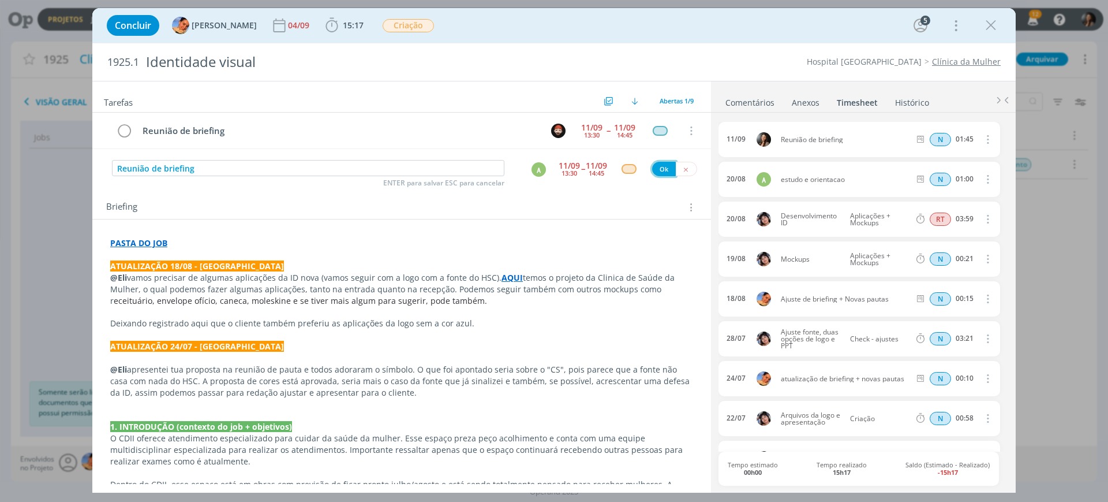
click at [657, 172] on button "Ok" at bounding box center [664, 169] width 24 height 14
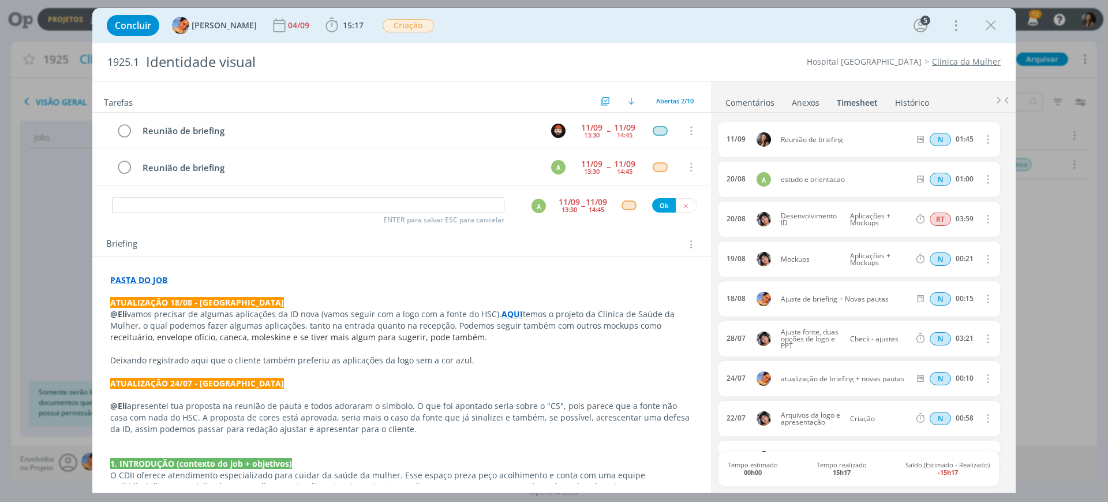
drag, startPoint x: 458, startPoint y: 357, endPoint x: 763, endPoint y: 160, distance: 363.3
click at [457, 355] on p "Deixando registrado aqui que o cliente também preferiu as aplicações da logo se…" at bounding box center [401, 360] width 583 height 12
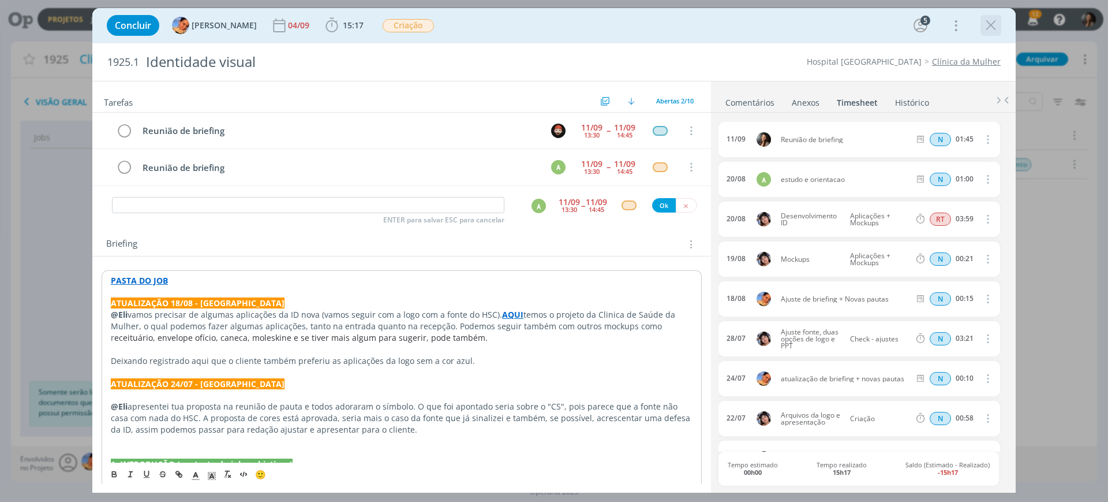
click at [989, 24] on icon "dialog" at bounding box center [990, 25] width 17 height 17
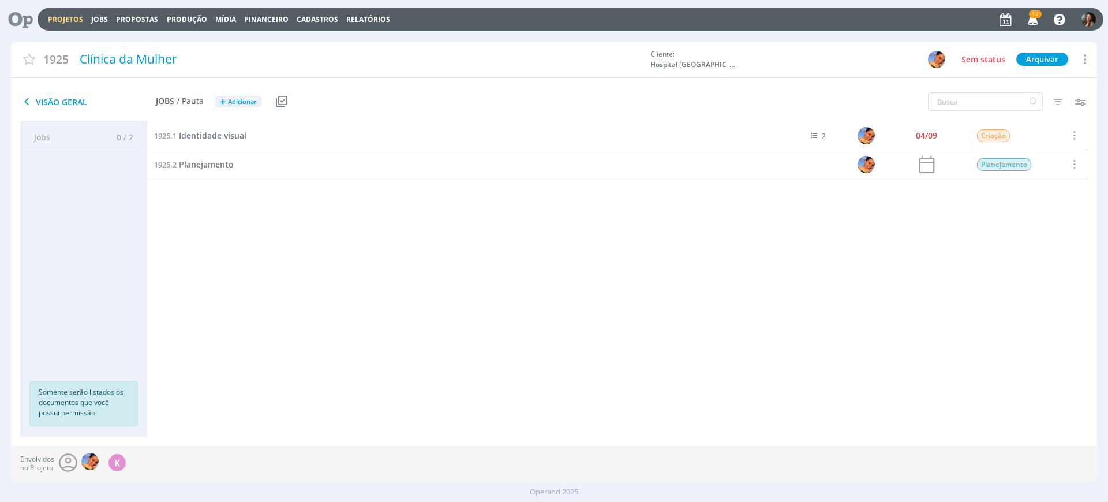
click at [65, 21] on link "Projetos" at bounding box center [65, 19] width 35 height 10
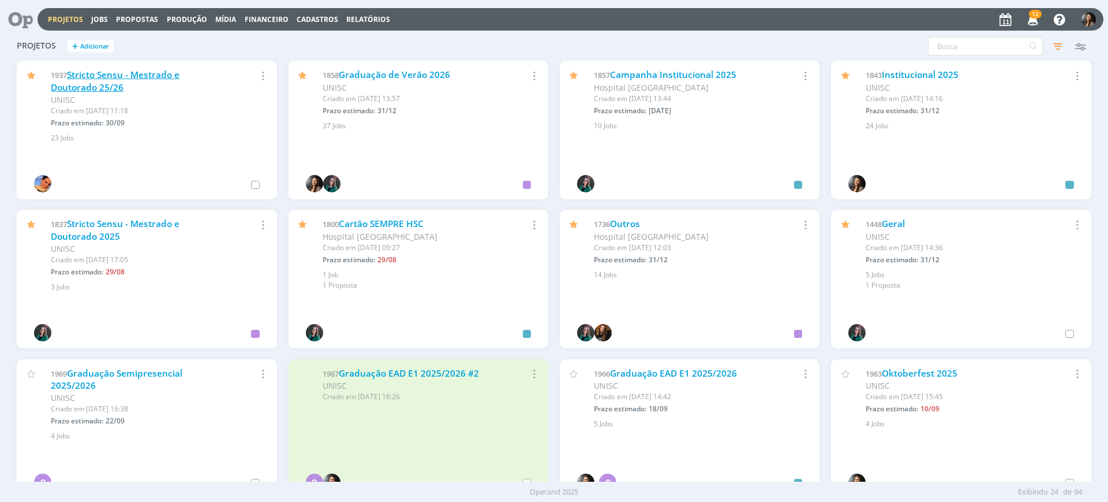
click at [103, 91] on link "Stricto Sensu - Mestrado e Doutorado 25/26" at bounding box center [115, 81] width 129 height 25
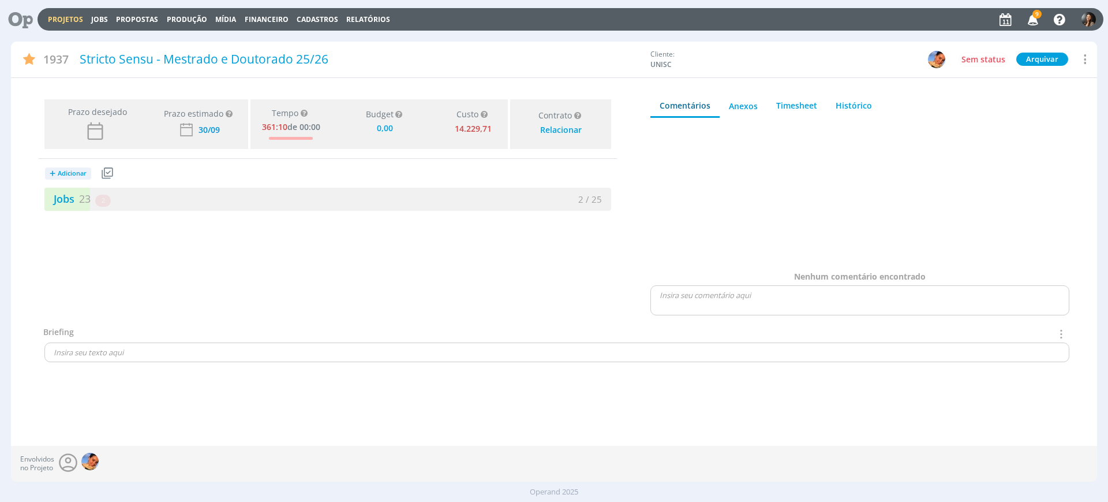
type input "0,00"
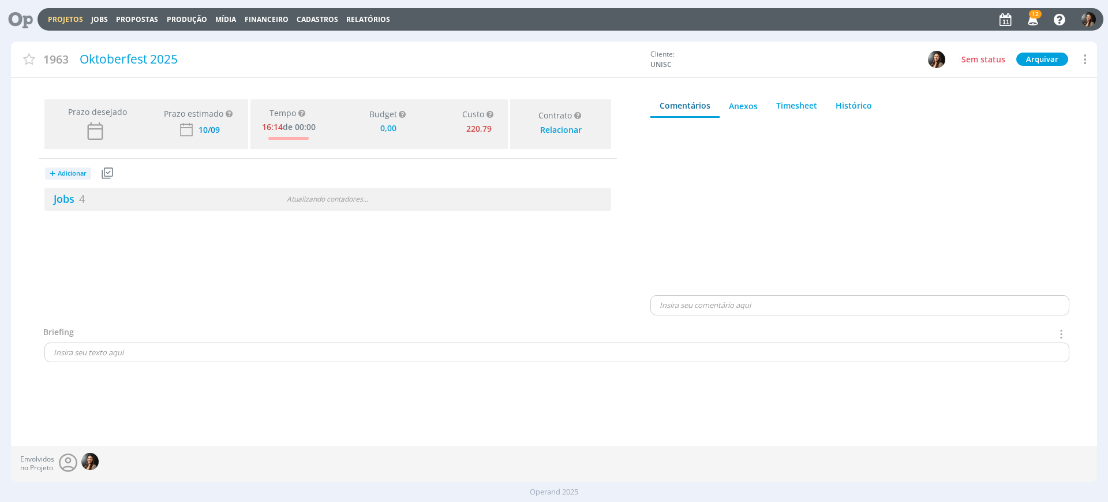
type input "0,00"
click at [338, 209] on div "Jobs 4 4 atrasados 0 / 4" at bounding box center [327, 199] width 567 height 23
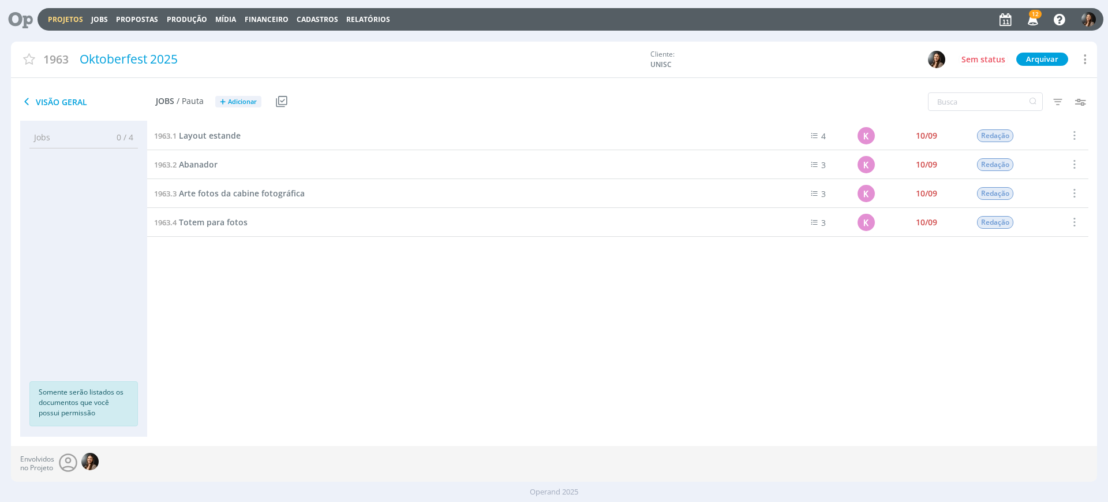
drag, startPoint x: 335, startPoint y: 316, endPoint x: 315, endPoint y: 308, distance: 22.3
click at [335, 317] on div "1963.1 Layout estande 4 K 10/09 Redação Selecionar Concluir Cancelar 1963.2 Aba…" at bounding box center [617, 267] width 941 height 292
click at [185, 224] on span "Totem para fotos" at bounding box center [213, 221] width 69 height 11
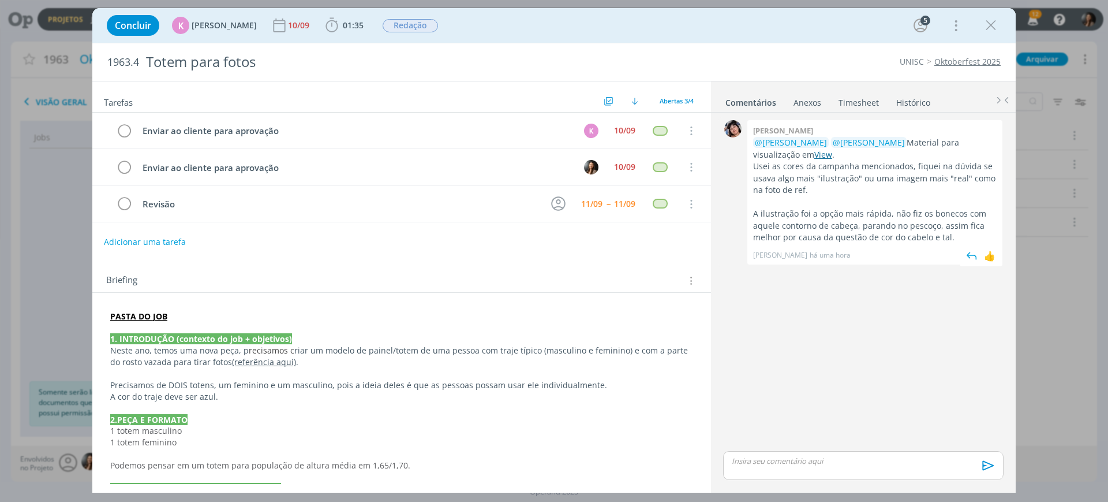
click at [814, 152] on link "View" at bounding box center [823, 154] width 18 height 11
drag, startPoint x: 801, startPoint y: 376, endPoint x: 809, endPoint y: 383, distance: 10.6
click at [803, 377] on div "0 Eliana hochscheidt @Beatriz Luchese @Karoline Arend Material para visualizaçã…" at bounding box center [864, 282] width 290 height 331
click at [989, 255] on div "👍" at bounding box center [990, 256] width 12 height 14
drag, startPoint x: 365, startPoint y: 399, endPoint x: 369, endPoint y: 335, distance: 64.7
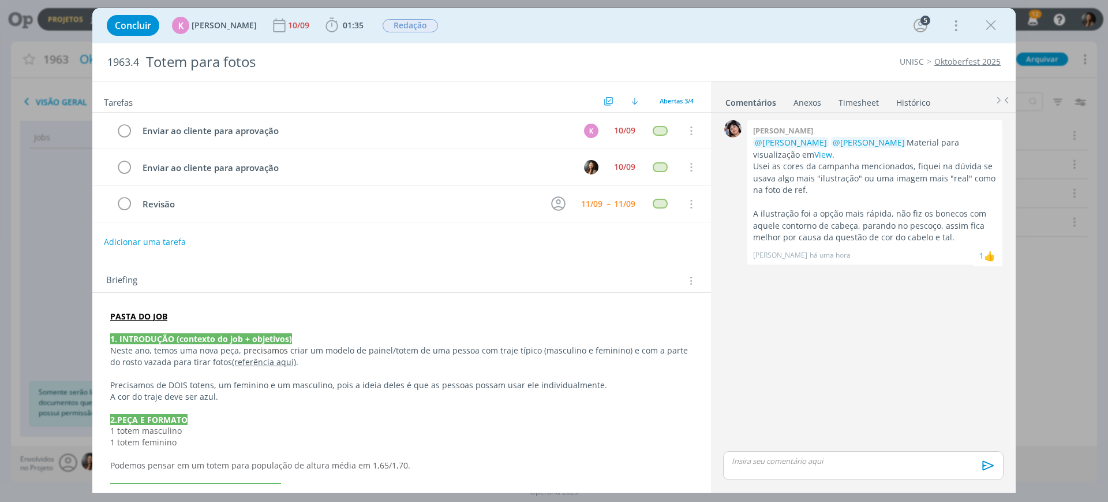
click at [365, 399] on p "A cor do traje deve ser azul." at bounding box center [401, 397] width 583 height 12
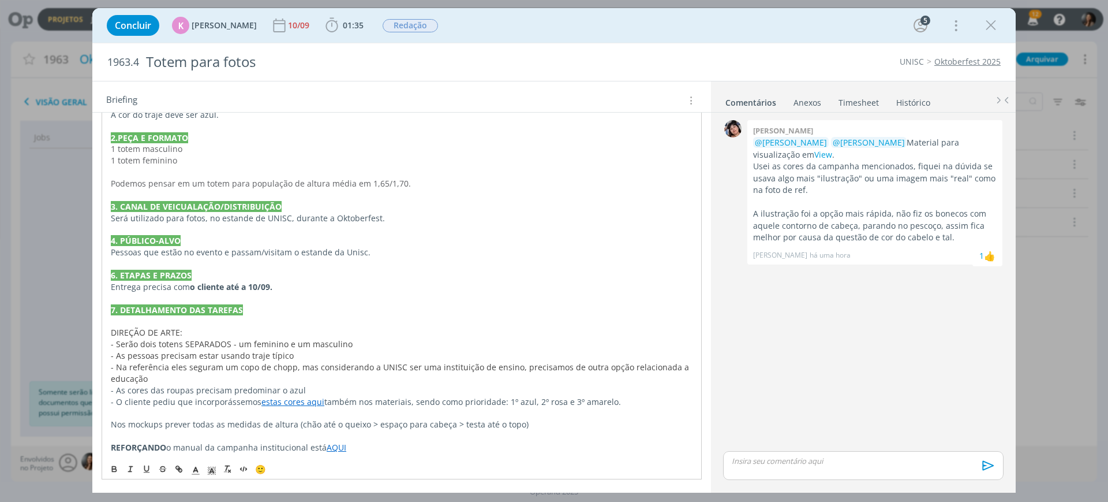
scroll to position [282, 0]
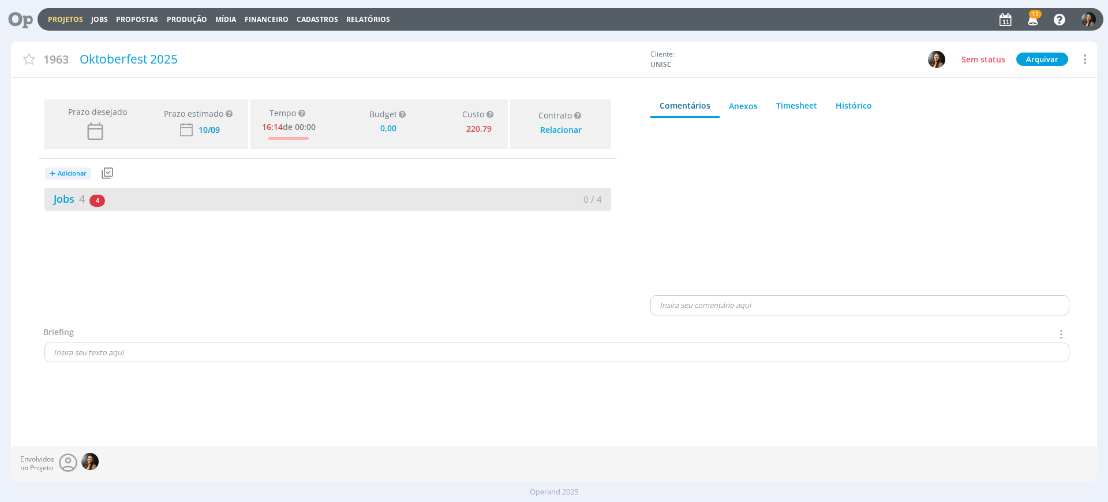
click at [307, 204] on div "Jobs 4 4 atrasados" at bounding box center [185, 199] width 283 height 16
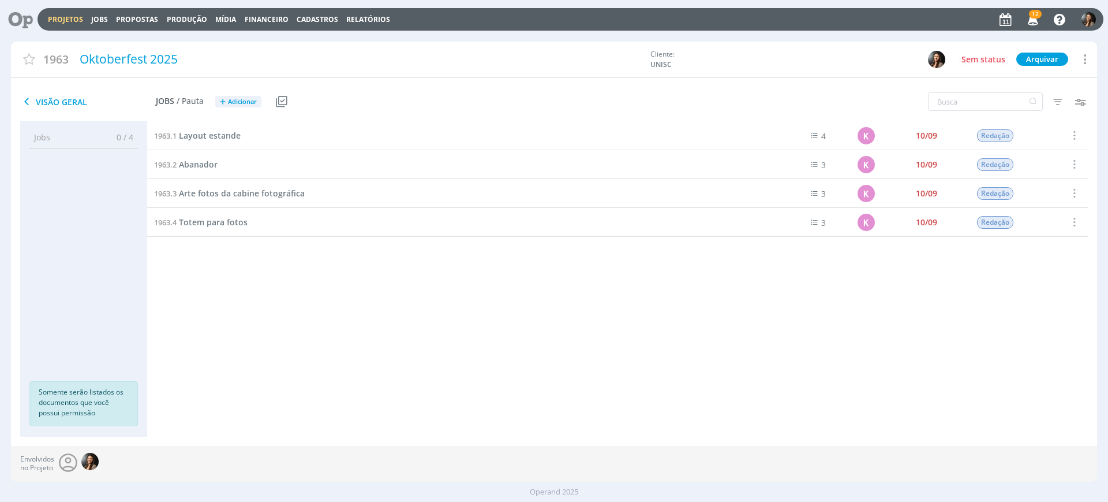
click at [69, 16] on link "Projetos" at bounding box center [65, 19] width 35 height 10
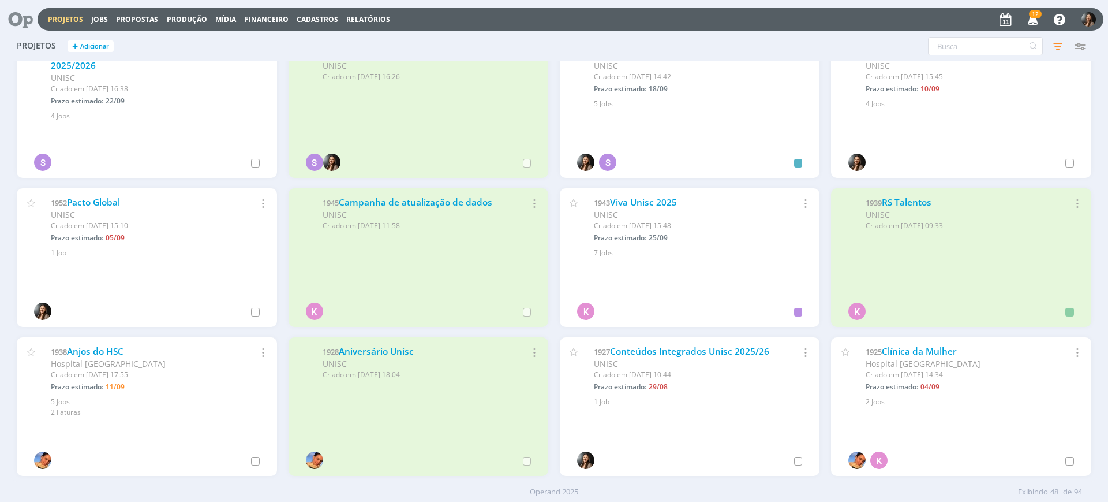
scroll to position [406, 0]
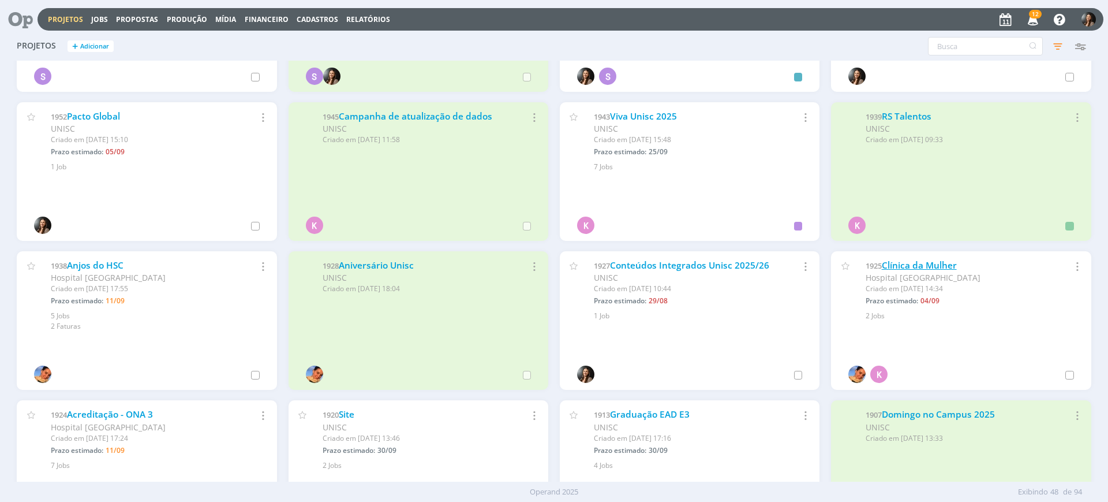
click at [914, 259] on div "1925 Clínica da Mulher Hospital Santa Cruz Criado em 11/06 às 14:34 Prazo estim…" at bounding box center [961, 286] width 260 height 70
click at [916, 266] on link "Clínica da Mulher" at bounding box center [919, 265] width 75 height 12
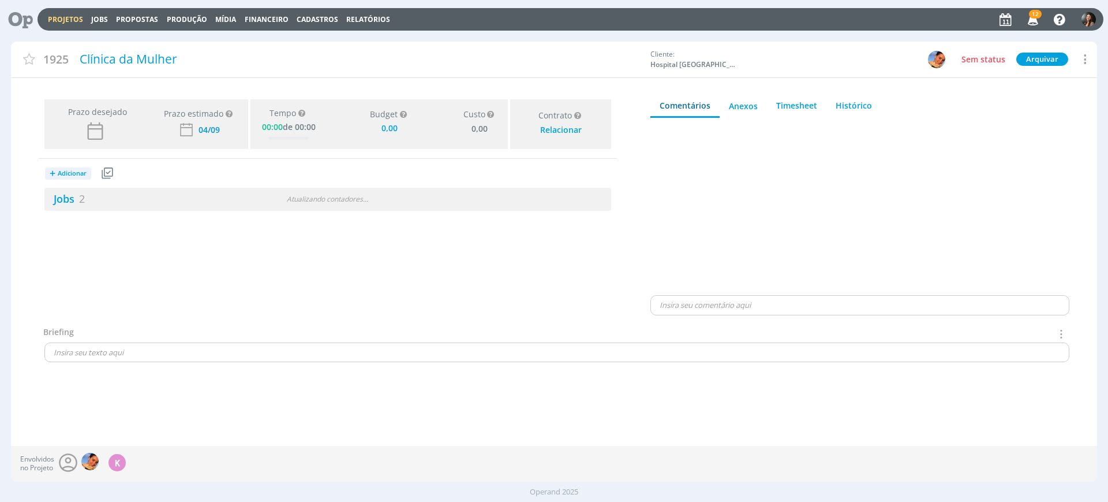
type input "0,00"
click at [382, 210] on div "Jobs 2 Atualizando contadores . . ." at bounding box center [327, 199] width 567 height 23
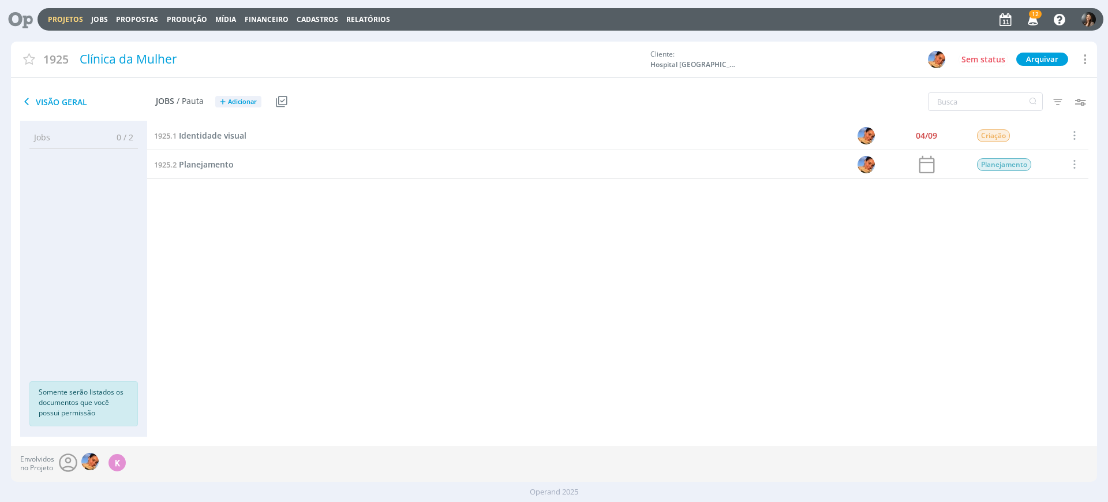
click at [214, 128] on div "1925.1 Identidade visual" at bounding box center [453, 135] width 612 height 28
click at [217, 130] on span "Identidade visual" at bounding box center [213, 135] width 68 height 11
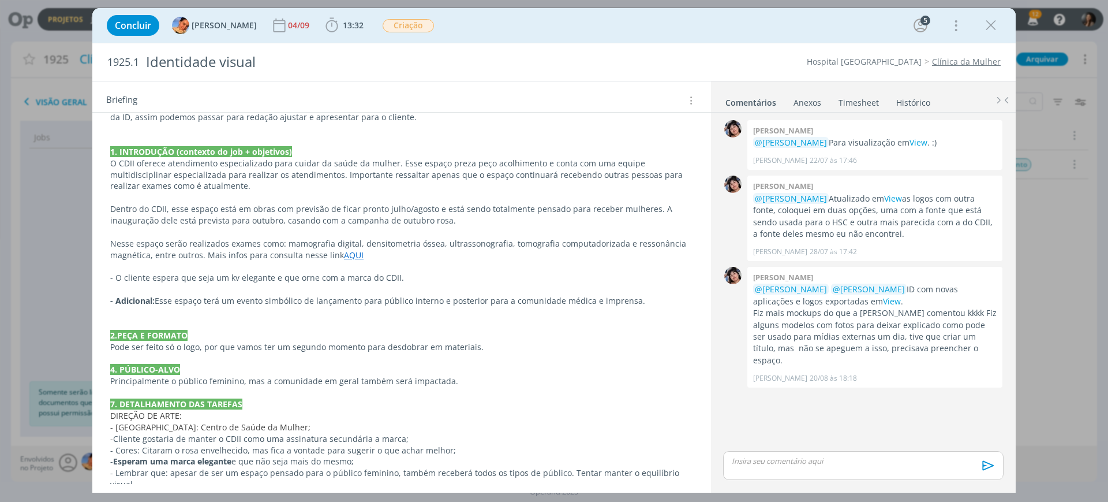
scroll to position [265, 0]
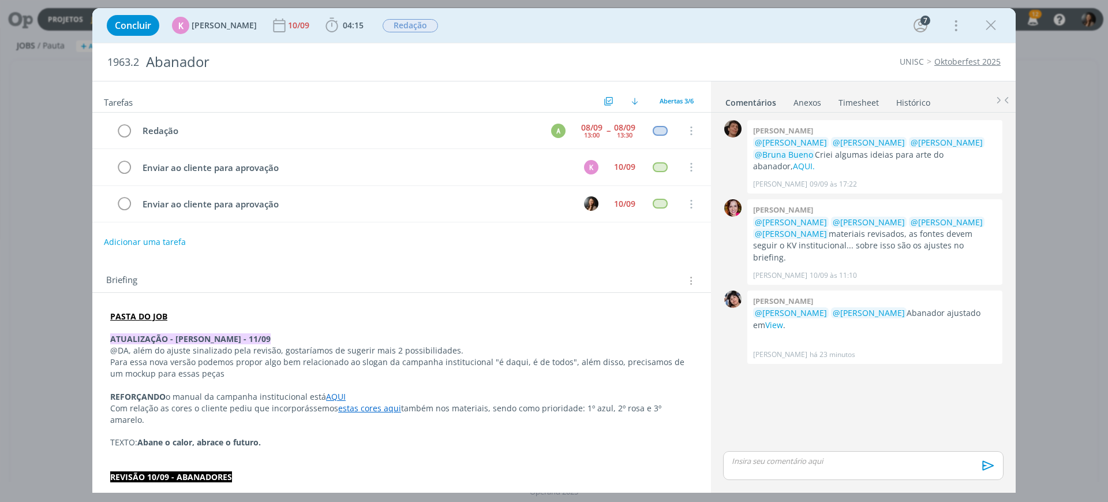
drag, startPoint x: 846, startPoint y: 377, endPoint x: 822, endPoint y: 353, distance: 33.9
click at [844, 376] on div "0 Patrick meireles @Karoline Arend @Beatriz Luchese @Luíza Santana @Bruna Bueno…" at bounding box center [864, 282] width 290 height 331
click at [765, 319] on link "View" at bounding box center [774, 324] width 18 height 11
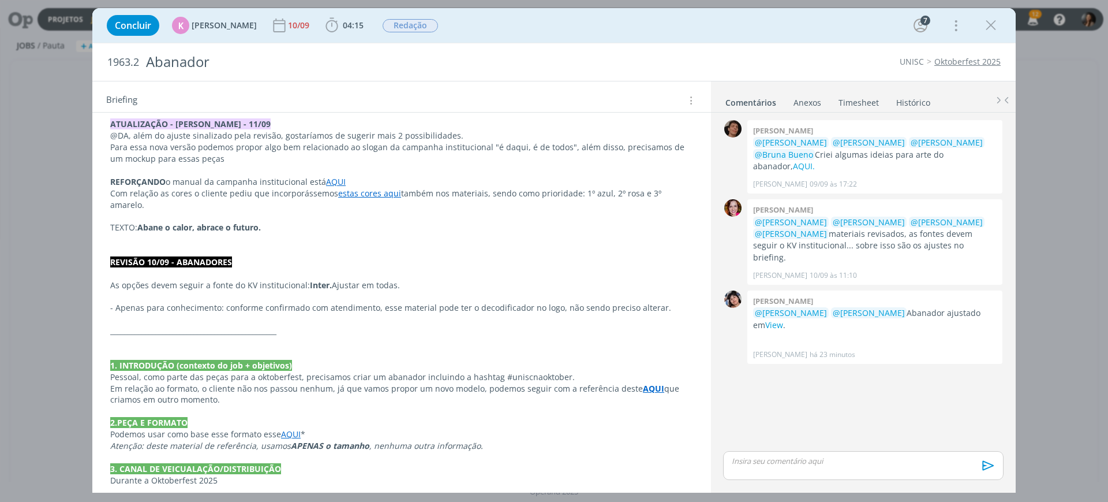
scroll to position [216, 0]
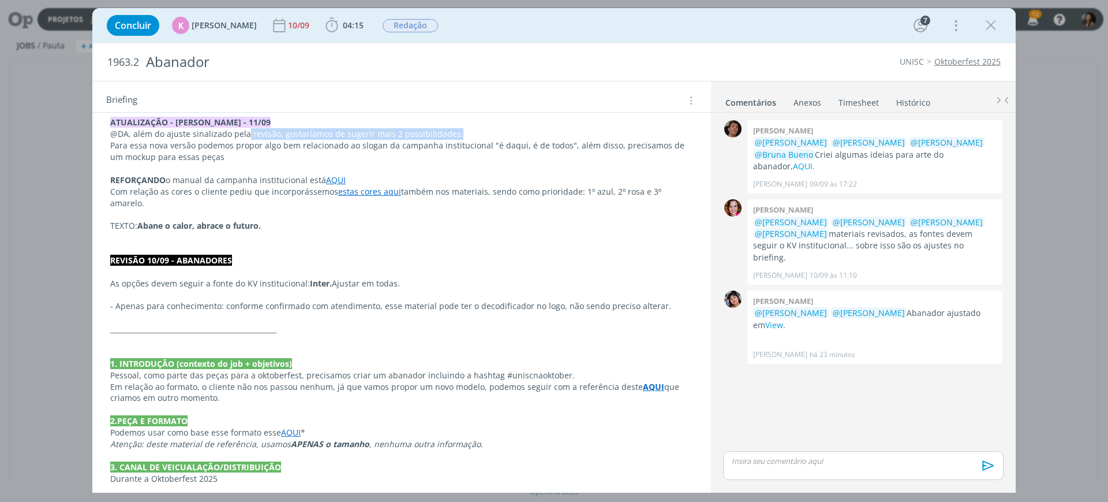
drag, startPoint x: 244, startPoint y: 132, endPoint x: 479, endPoint y: 143, distance: 235.2
click at [479, 133] on p "@DA, além do ajuste sinalizado pela revisão, gostaríamos de sugerir mais 2 poss…" at bounding box center [401, 134] width 583 height 12
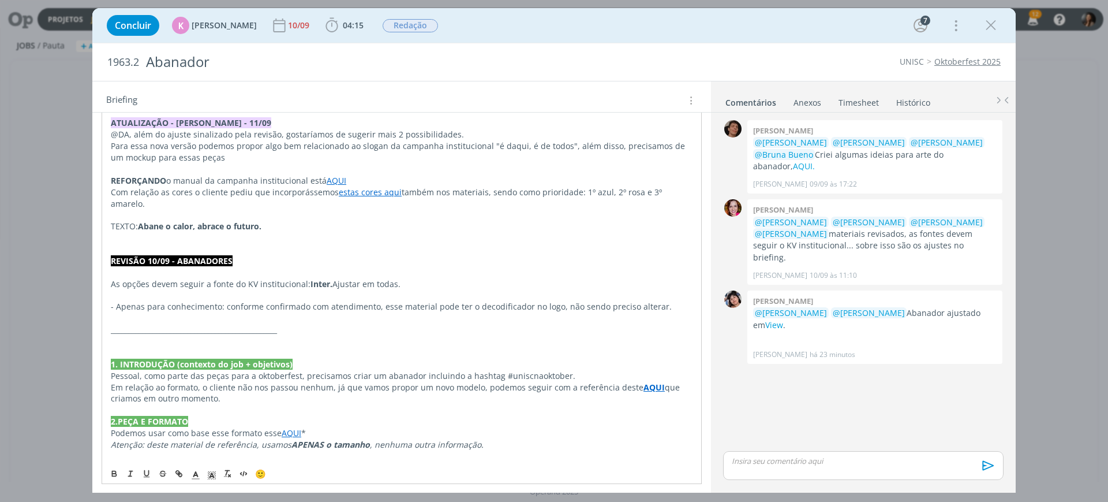
click at [479, 145] on p "Para essa nova versão podemos propor algo bem relacionado ao slogan da campanha…" at bounding box center [402, 151] width 582 height 23
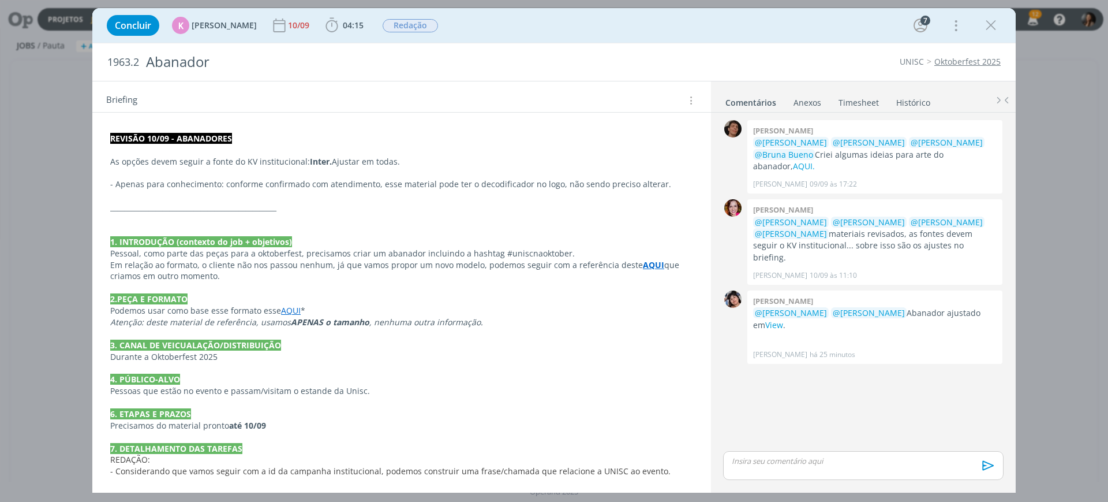
scroll to position [442, 0]
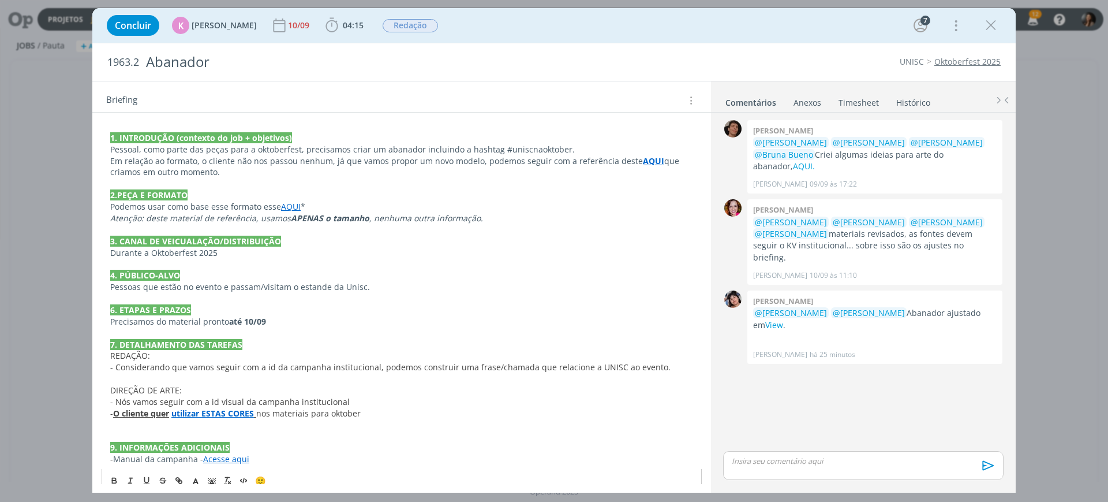
click at [233, 453] on link "Acesse aqui" at bounding box center [226, 458] width 46 height 11
click at [233, 422] on link "https://sobeae.sharepoint.com/:b:/s/SOBEAE/EZyIZ-pIgSVIjngixDdo8-wBAFlz-to4-rPl…" at bounding box center [190, 424] width 87 height 15
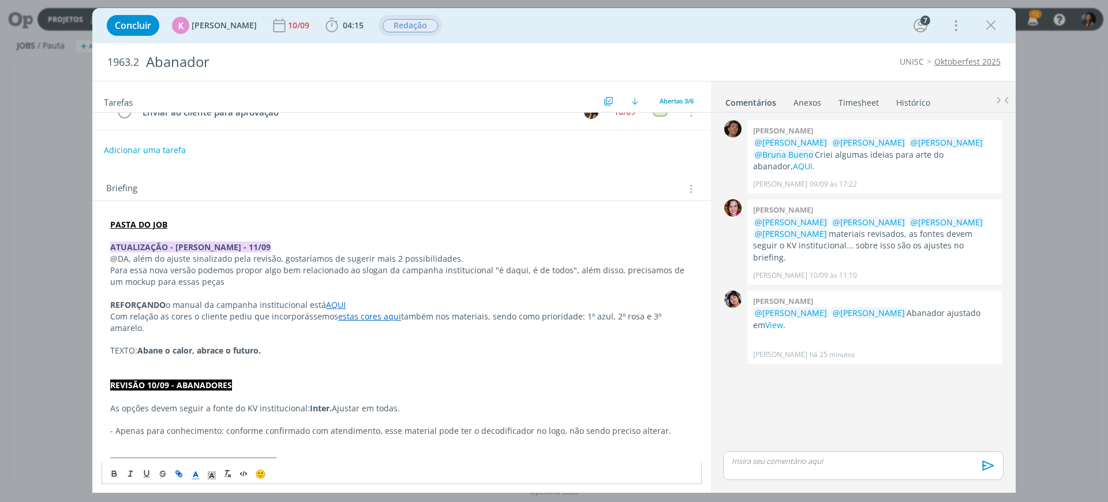
scroll to position [81, 0]
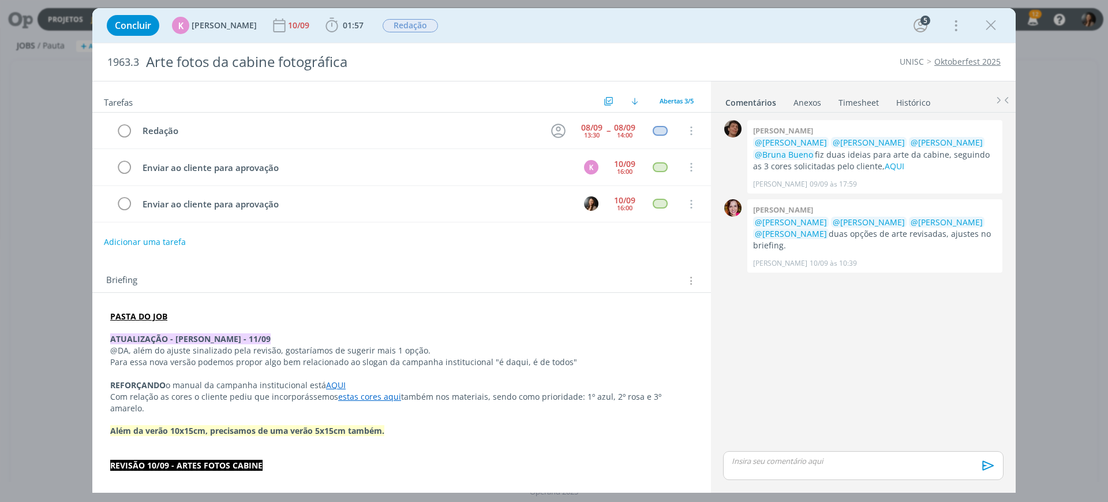
drag, startPoint x: 753, startPoint y: 360, endPoint x: 828, endPoint y: 300, distance: 96.5
click at [753, 360] on div "0 [PERSON_NAME] @[PERSON_NAME] @[PERSON_NAME] @[PERSON_NAME] @[PERSON_NAME] fiz…" at bounding box center [864, 282] width 290 height 331
click at [832, 361] on div "0 [PERSON_NAME] @[PERSON_NAME] @[PERSON_NAME] @[PERSON_NAME] @[PERSON_NAME] fiz…" at bounding box center [864, 282] width 290 height 331
click at [393, 414] on p "dialog" at bounding box center [401, 420] width 583 height 12
click at [508, 388] on p "REFORÇANDO o manual da campanha institucional está AQUI" at bounding box center [402, 386] width 582 height 12
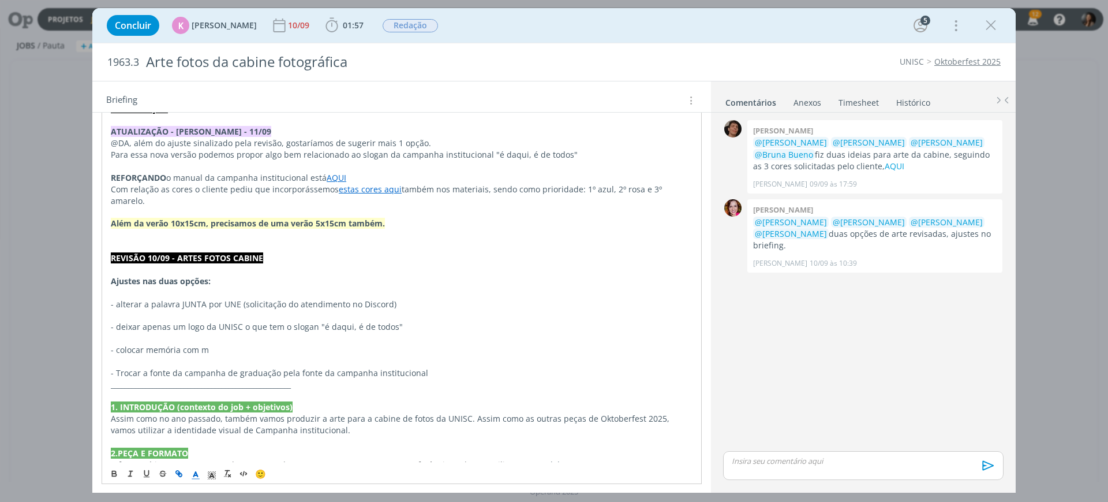
scroll to position [216, 0]
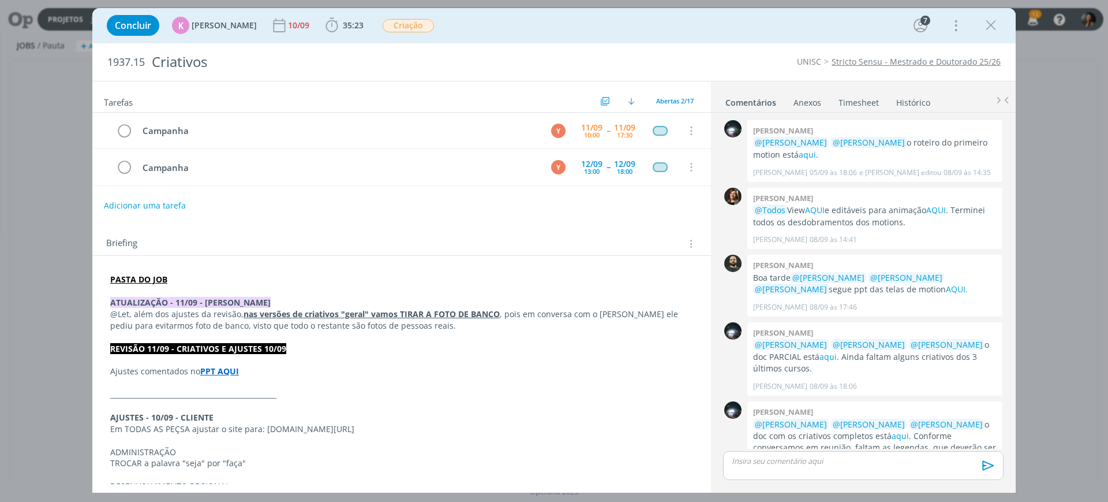
scroll to position [567, 0]
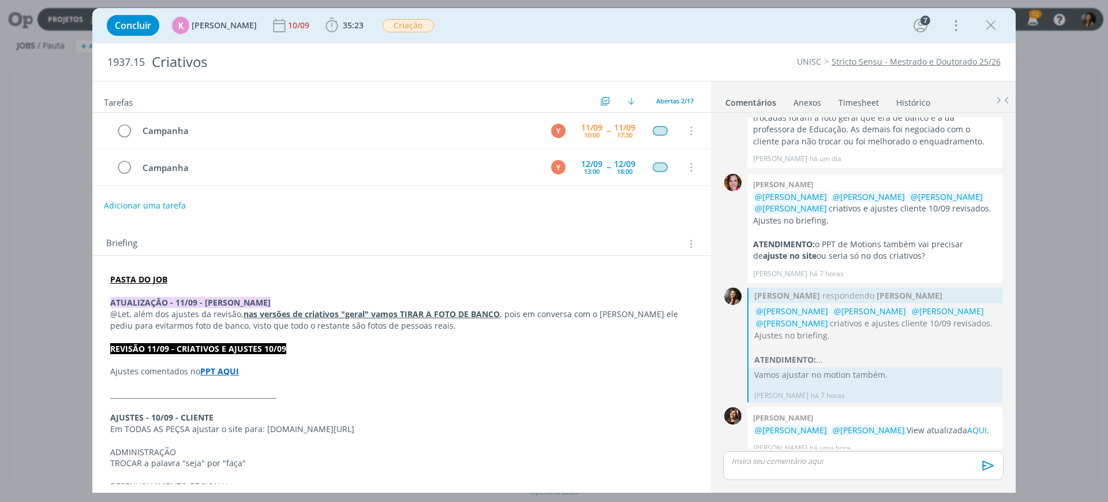
click at [426, 316] on u "nas versões de criativos "geral" vamos TIRAR A FOTO DE BANCO" at bounding box center [372, 313] width 256 height 11
click at [967, 425] on link "AQUI" at bounding box center [977, 430] width 20 height 11
